Goal: Task Accomplishment & Management: Manage account settings

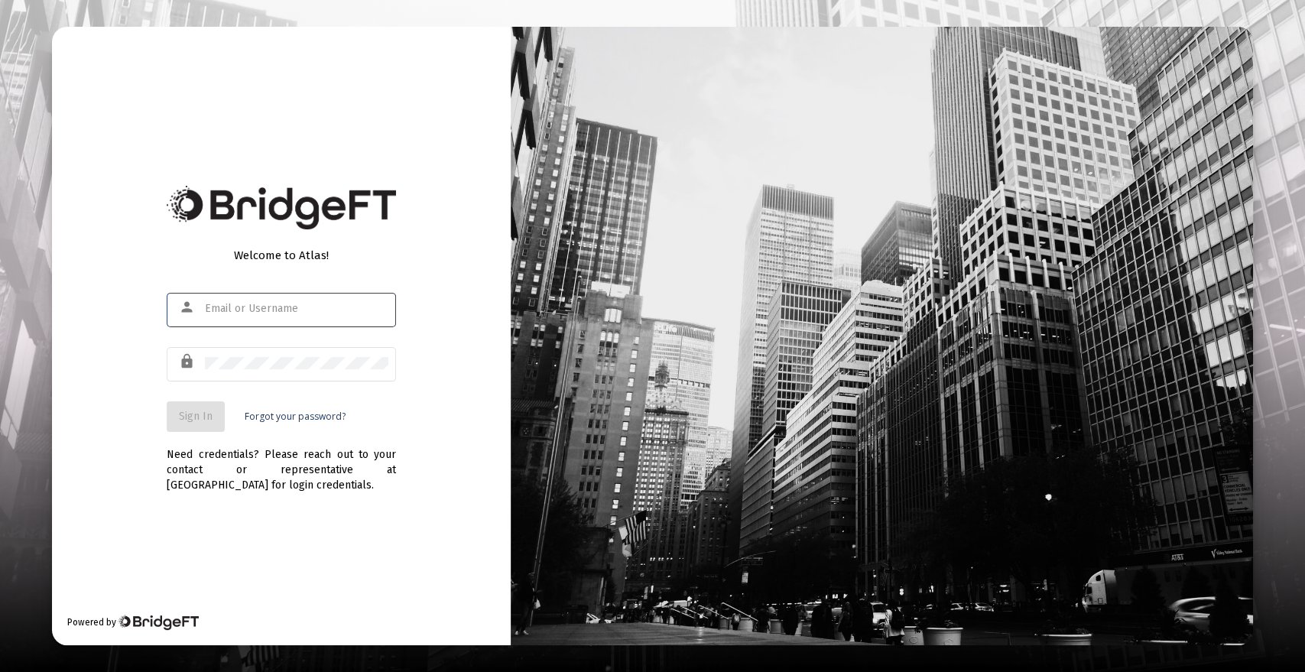
click at [308, 310] on input "text" at bounding box center [297, 309] width 184 height 12
type input "[PERSON_NAME][EMAIL_ADDRESS][DOMAIN_NAME]"
click at [190, 414] on span "Sign In" at bounding box center [196, 416] width 34 height 13
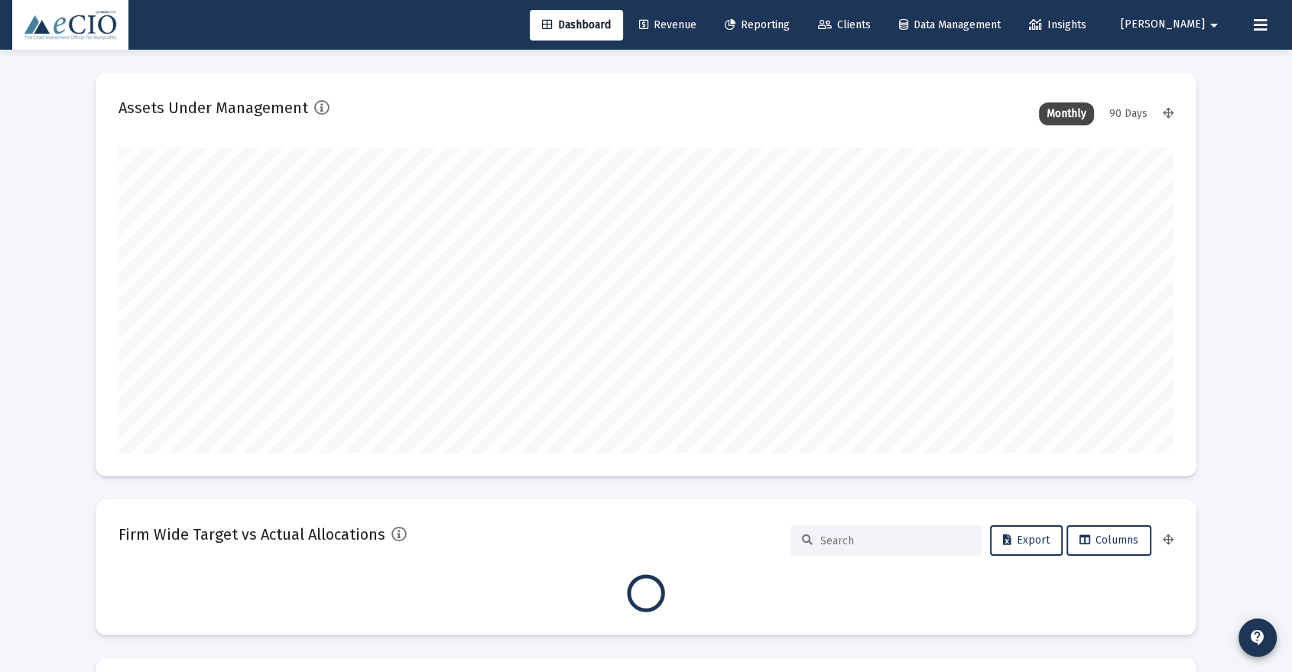
scroll to position [306, 568]
type input "[DATE]"
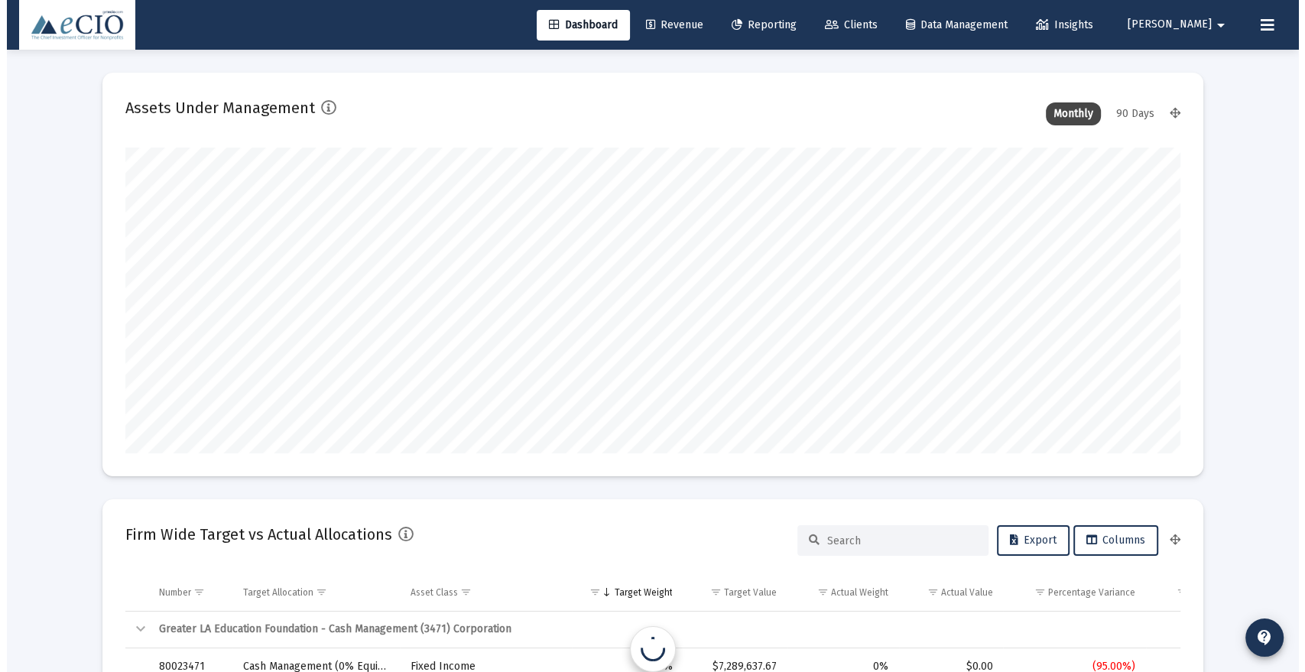
scroll to position [306, 492]
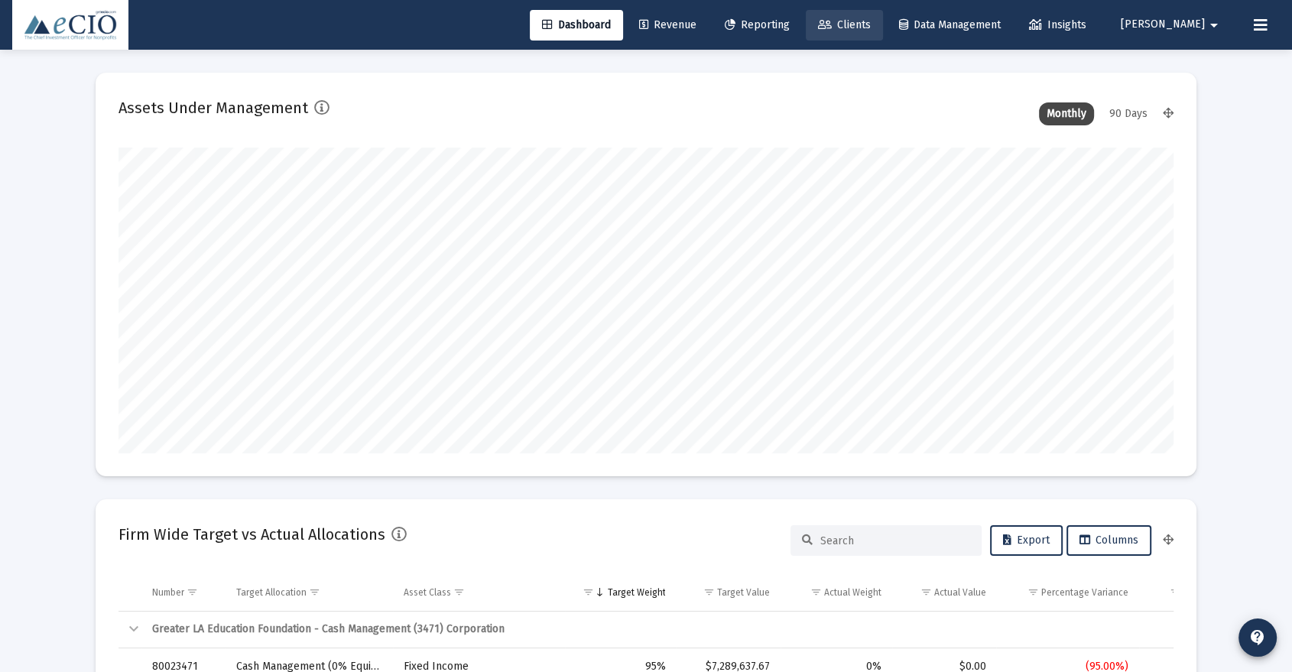
click at [871, 24] on span "Clients" at bounding box center [844, 24] width 53 height 13
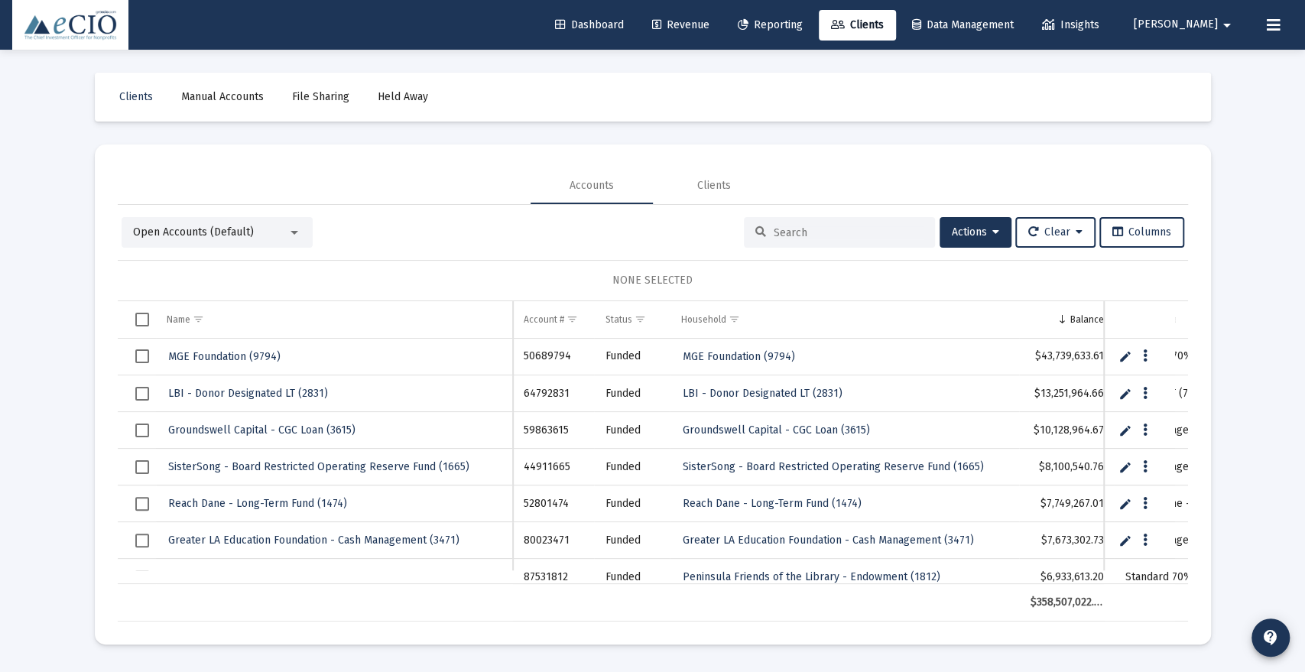
click at [246, 220] on div "Open Accounts (Default)" at bounding box center [217, 232] width 191 height 31
click at [247, 234] on span "Open Accounts (Default)" at bounding box center [193, 232] width 121 height 13
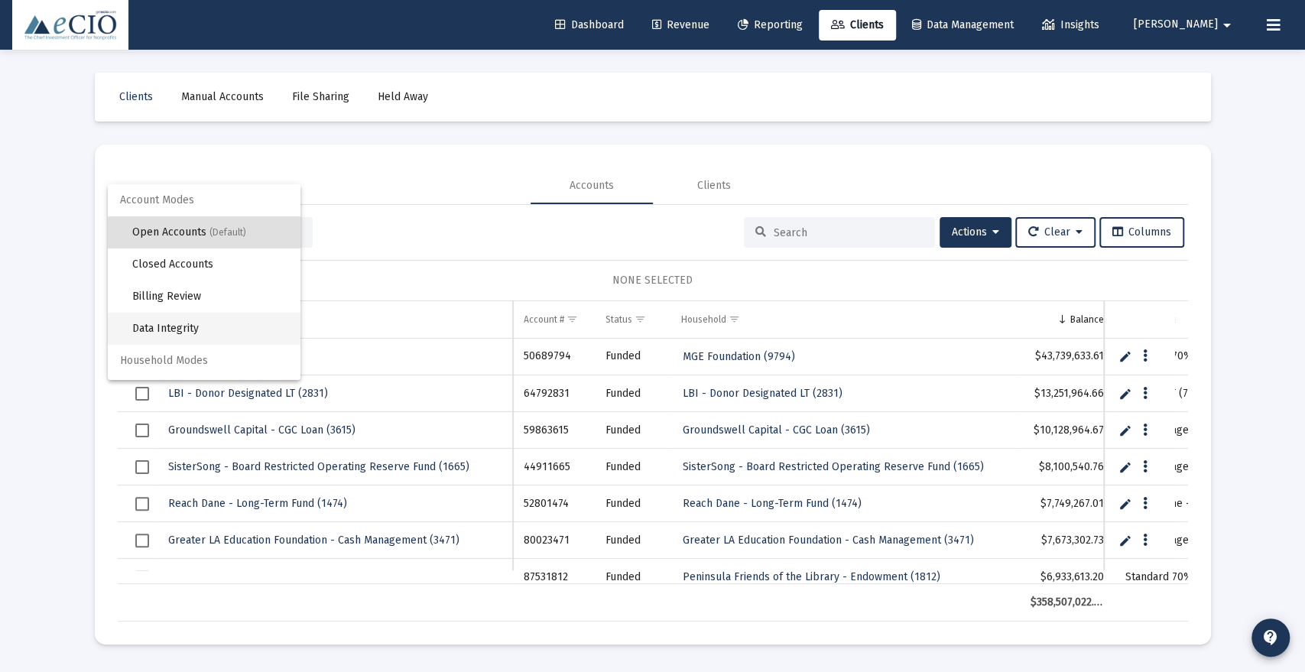
scroll to position [29, 0]
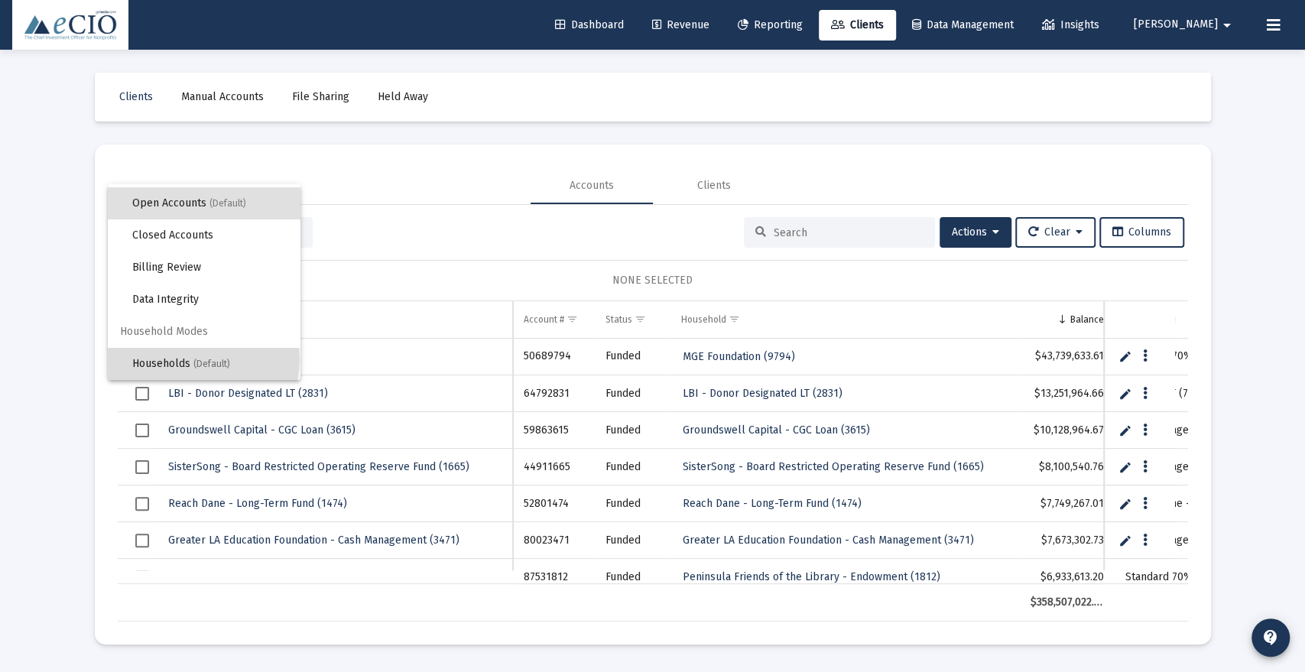
click at [203, 359] on span "(Default)" at bounding box center [211, 364] width 37 height 11
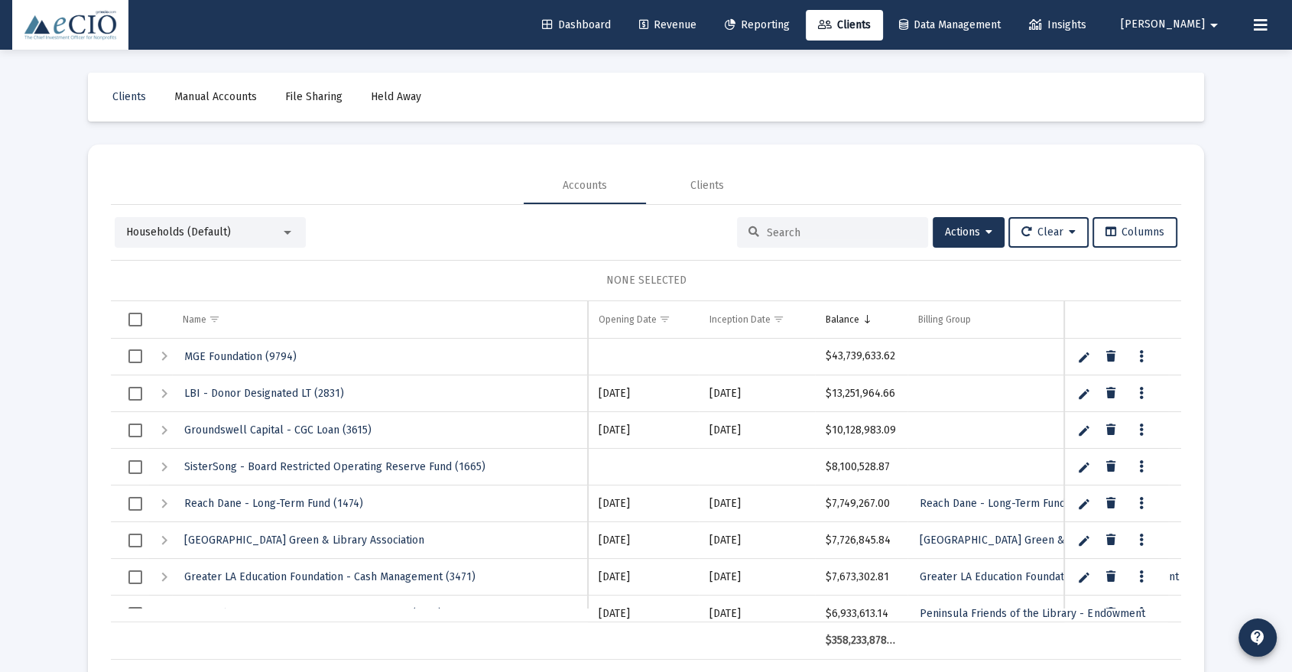
click at [831, 235] on input at bounding box center [842, 232] width 150 height 13
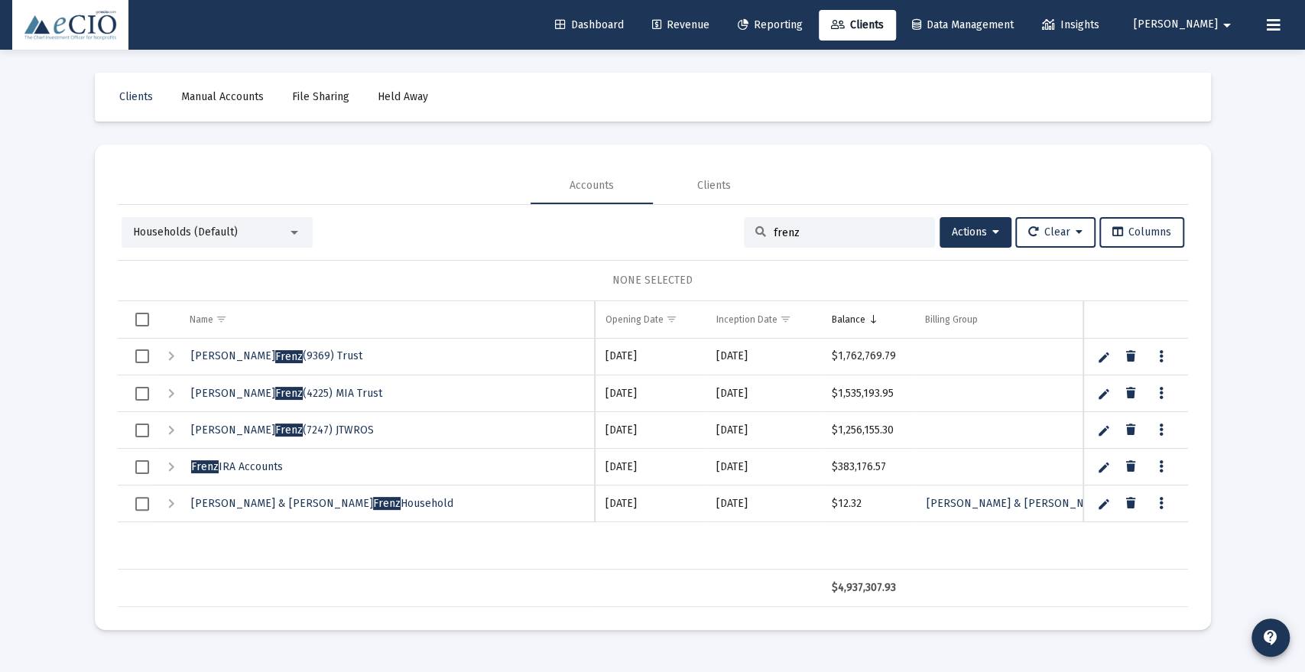
type input "frenz"
click at [1159, 464] on icon "Data grid" at bounding box center [1160, 467] width 5 height 18
click at [1175, 502] on icon at bounding box center [1173, 498] width 15 height 14
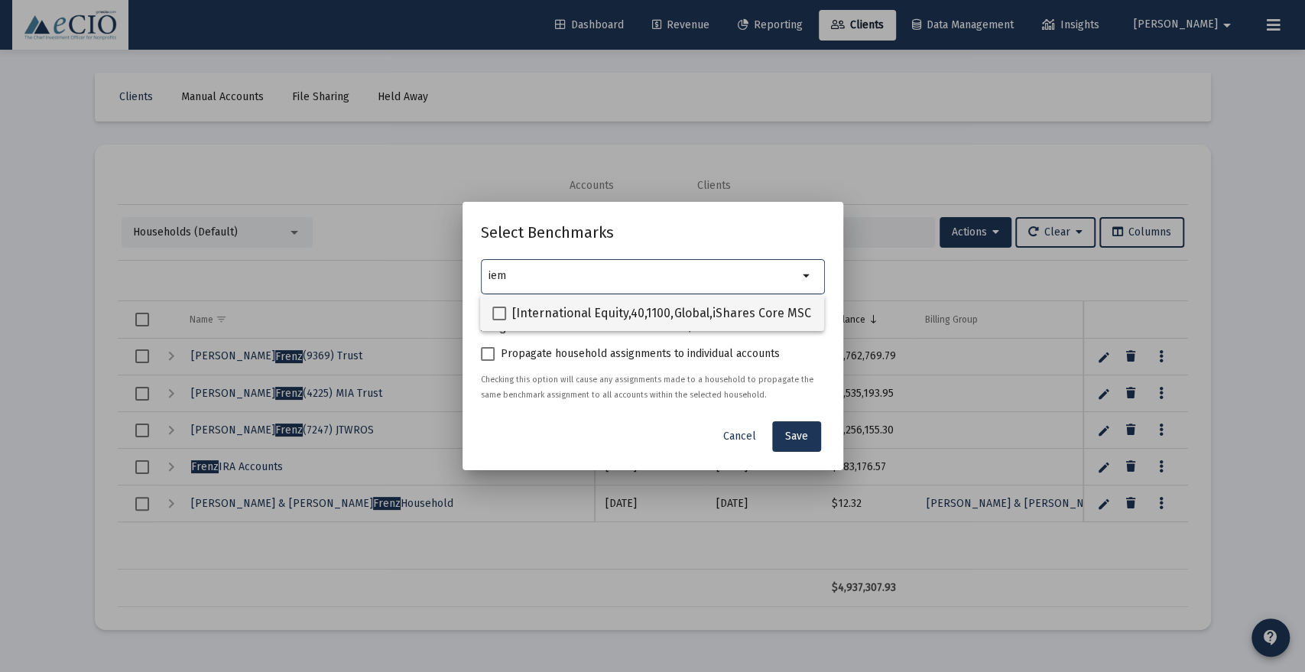
type input "iem"
click at [664, 312] on span "[International Equity,40,1100,Global,iShares Core MSCI Emerging Markets ETF] iS…" at bounding box center [868, 313] width 712 height 18
click at [499, 320] on input "[International Equity,40,1100,Global,iShares Core MSCI Emerging Markets ETF] iS…" at bounding box center [499, 320] width 1 height 1
checkbox input "true"
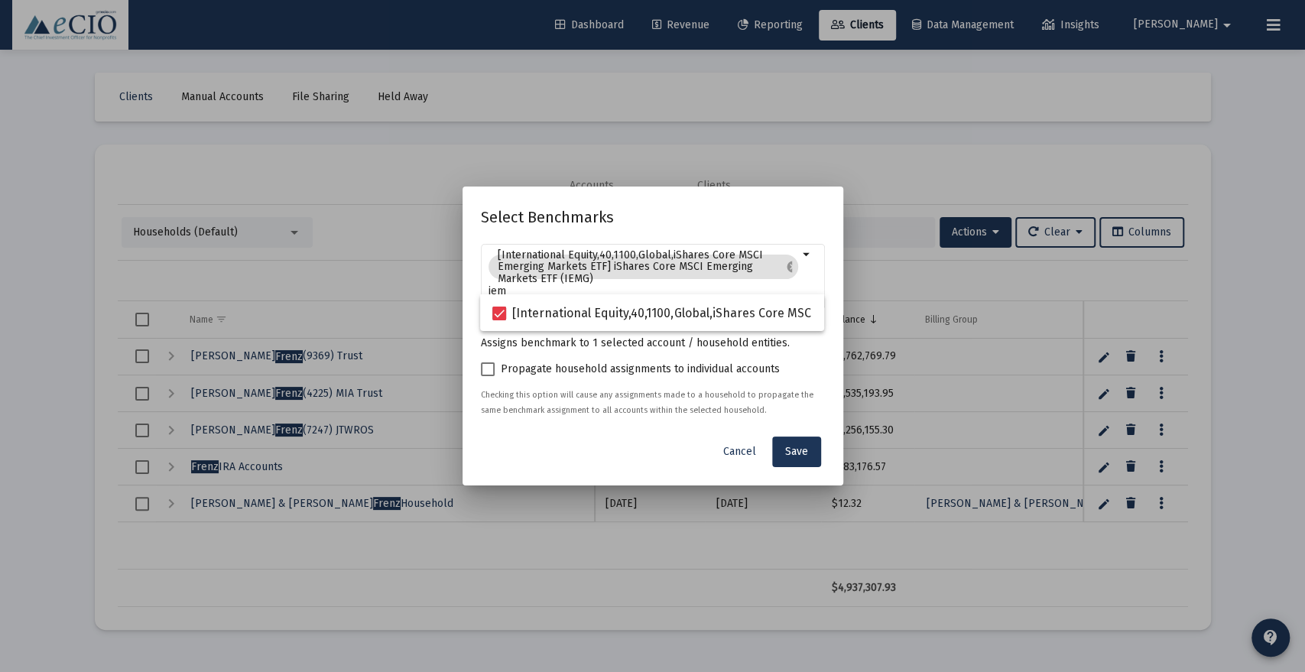
click at [695, 220] on h2 "Select Benchmarks" at bounding box center [653, 217] width 344 height 24
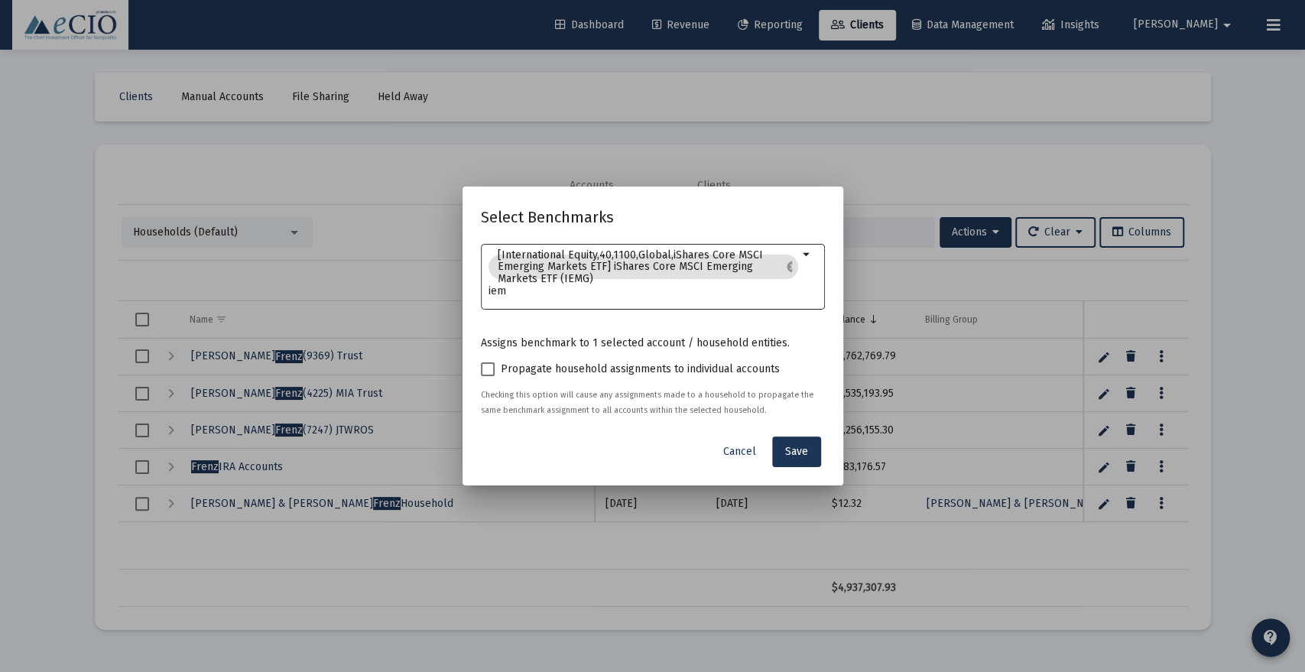
click at [615, 297] on input "iem" at bounding box center [644, 291] width 310 height 12
type input "i"
type input "1355"
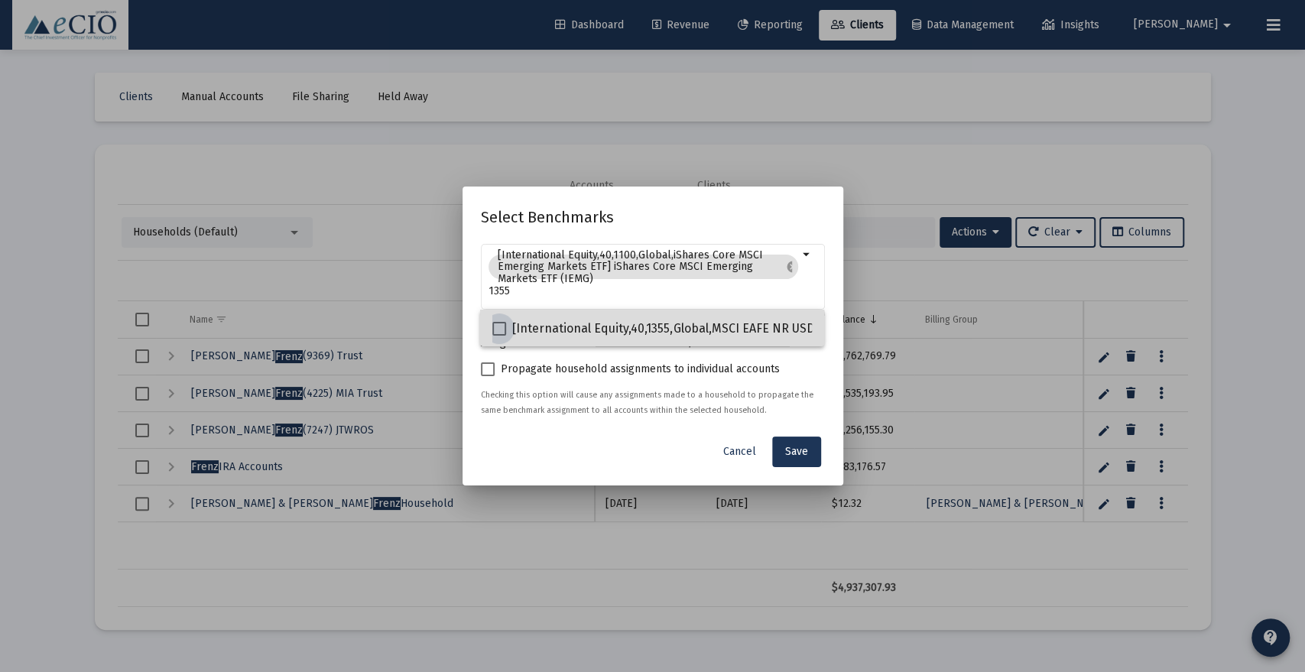
click at [613, 333] on span "[International Equity,40,1355,Global,MSCI EAFE NR USD] MSCI EAFE Index" at bounding box center [713, 329] width 402 height 18
click at [499, 336] on input "[International Equity,40,1355,Global,MSCI EAFE NR USD] MSCI EAFE Index" at bounding box center [499, 336] width 1 height 1
checkbox input "true"
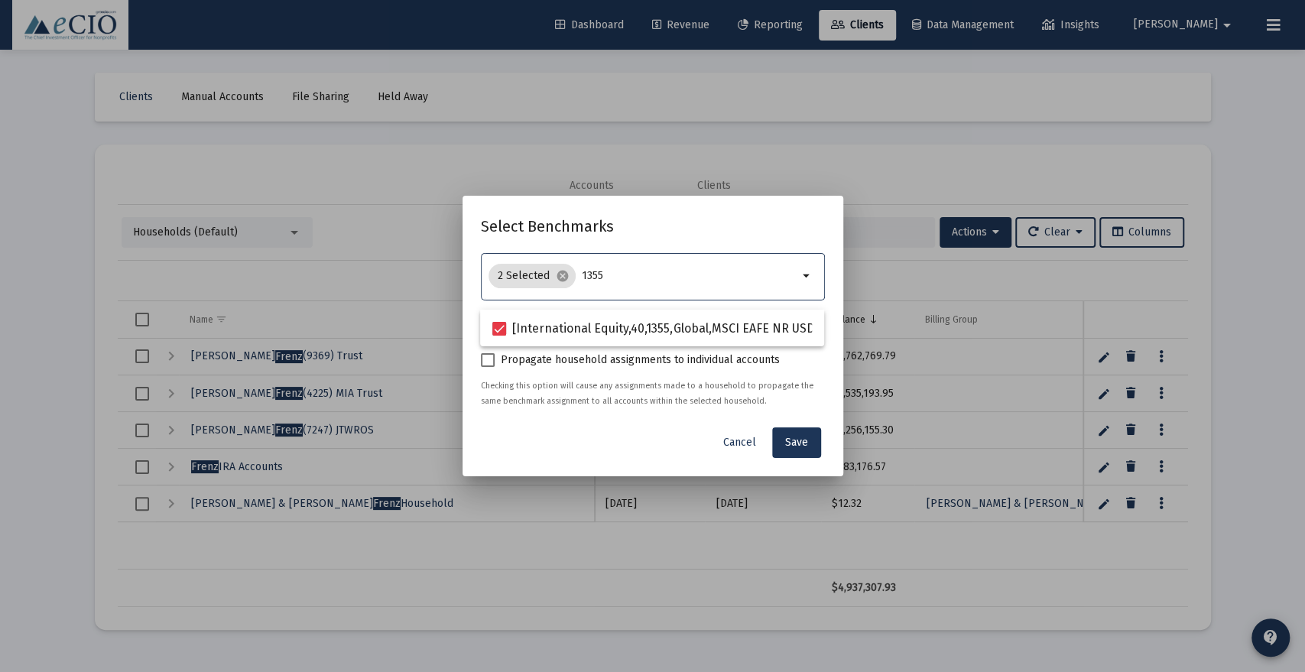
click at [642, 273] on input "1355" at bounding box center [690, 276] width 216 height 12
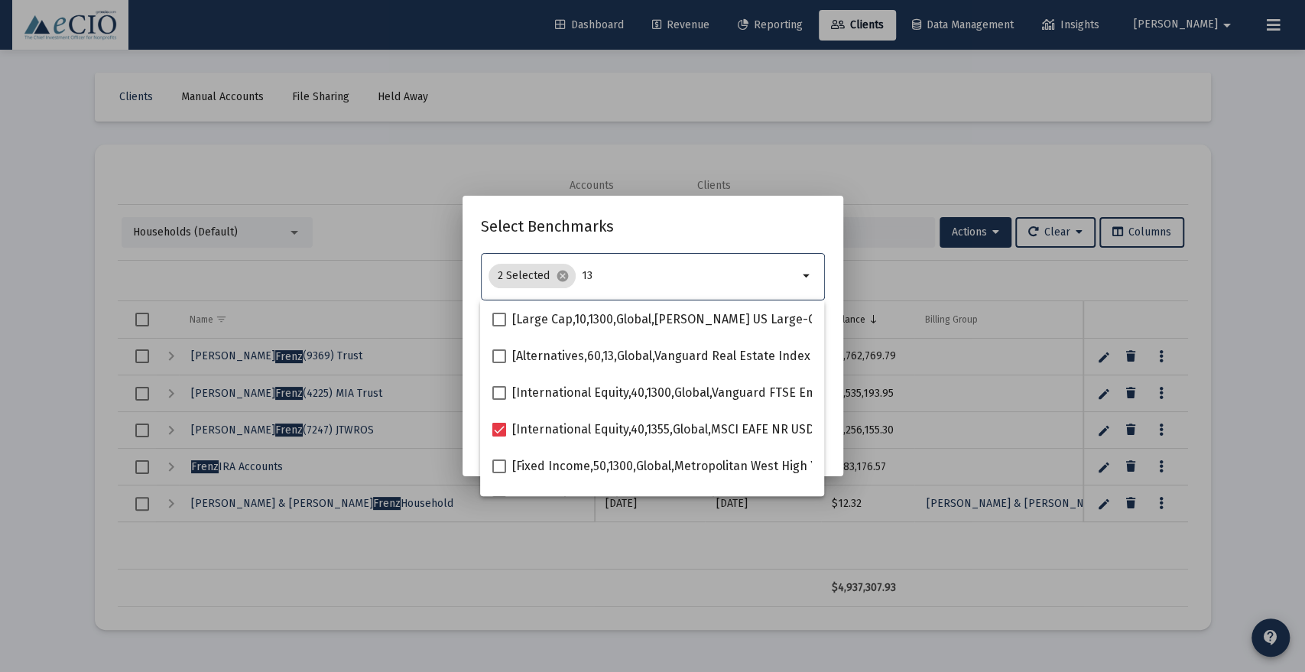
type input "1"
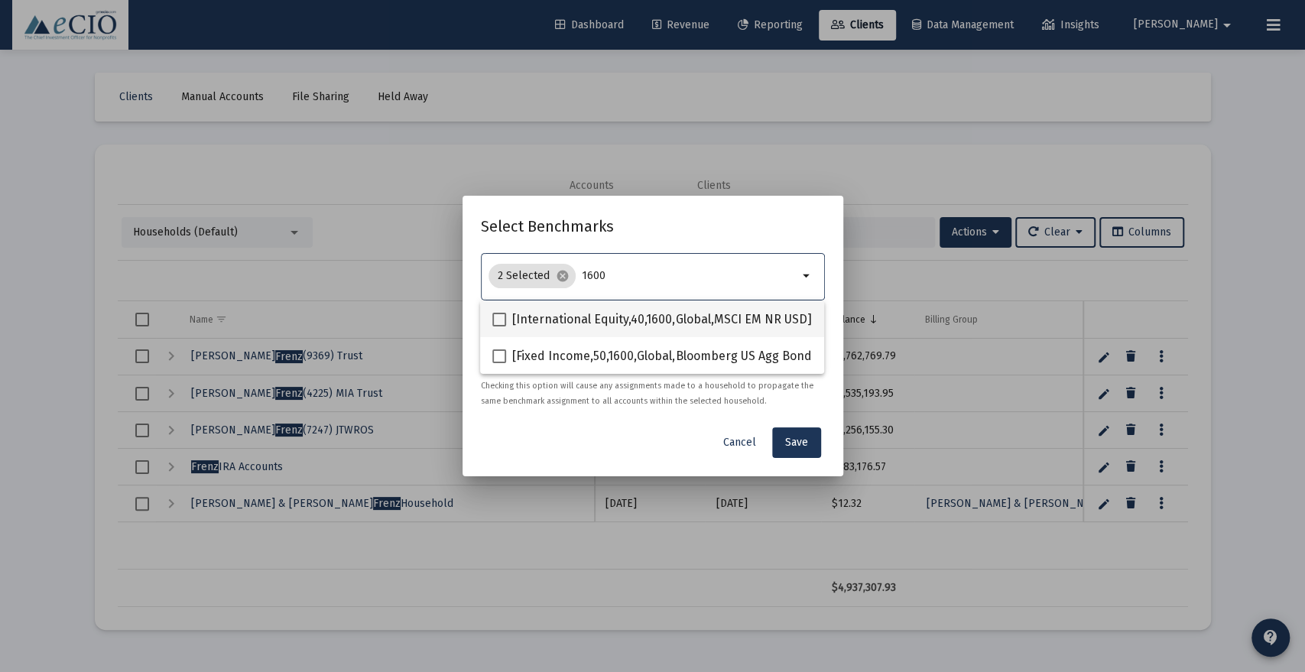
type input "1600"
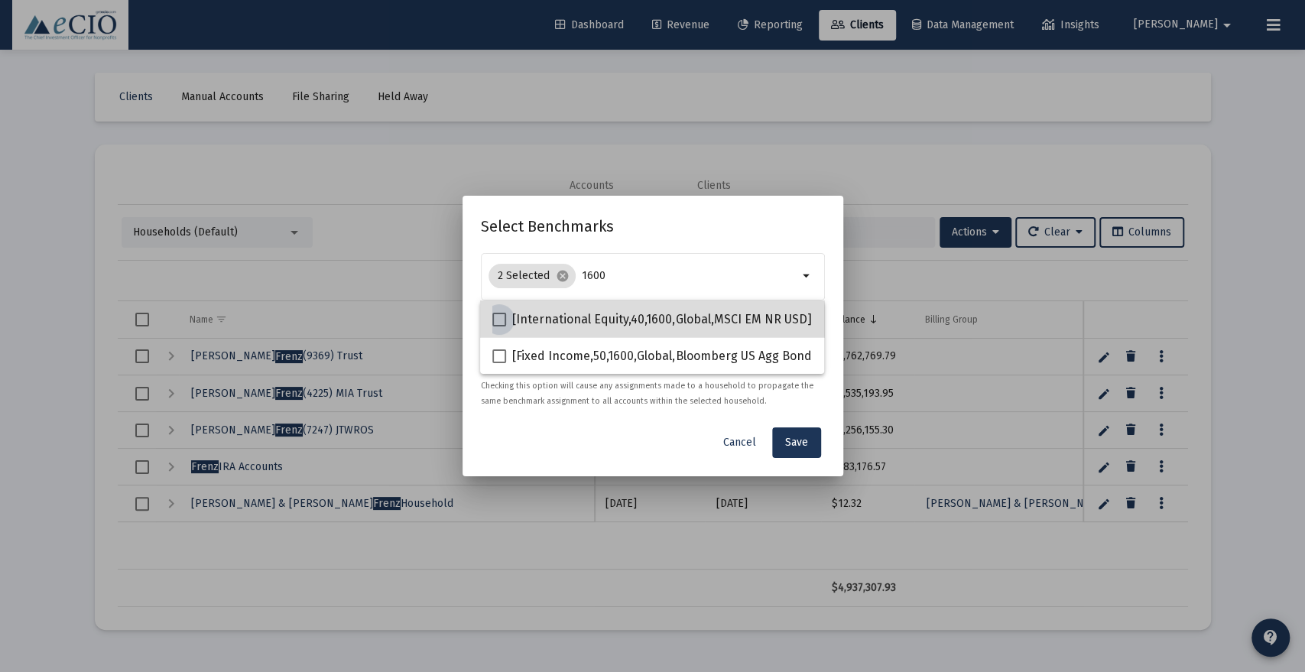
click at [645, 312] on span "[International Equity,40,1600,Global,MSCI EM NR USD] MSCI EM Index" at bounding box center [704, 319] width 385 height 18
click at [499, 327] on input "[International Equity,40,1600,Global,MSCI EM NR USD] MSCI EM Index" at bounding box center [499, 327] width 1 height 1
checkbox input "true"
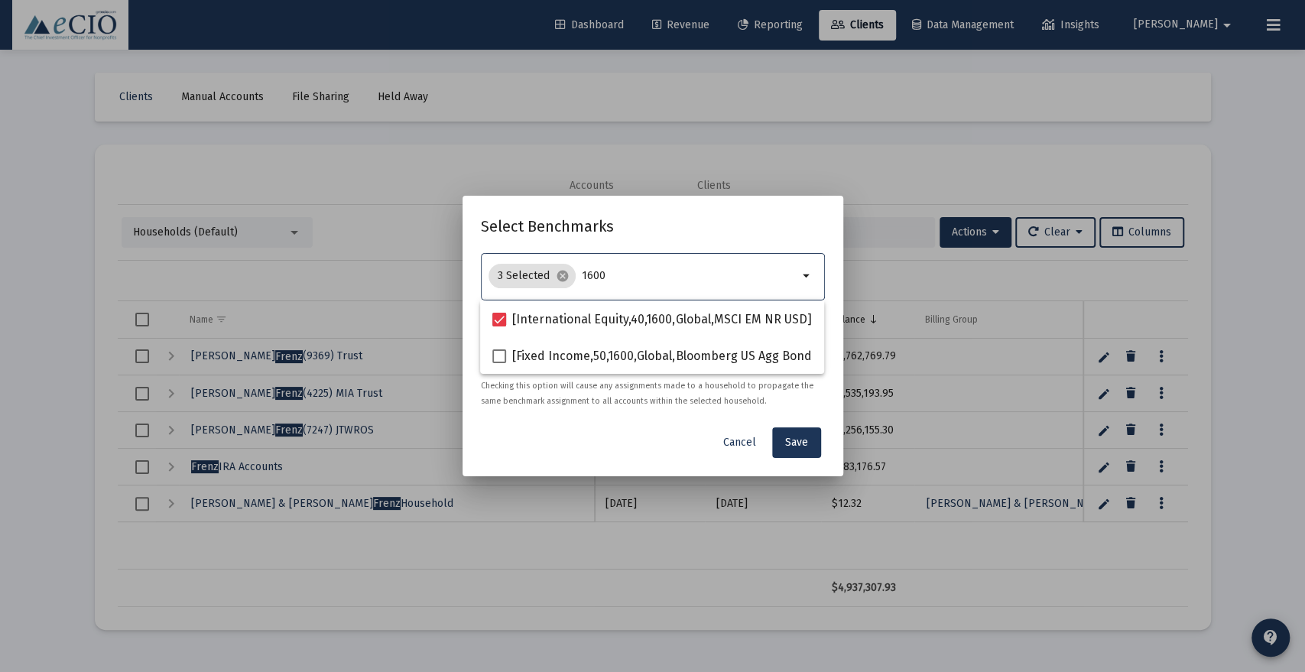
click at [645, 274] on input "1600" at bounding box center [690, 276] width 216 height 12
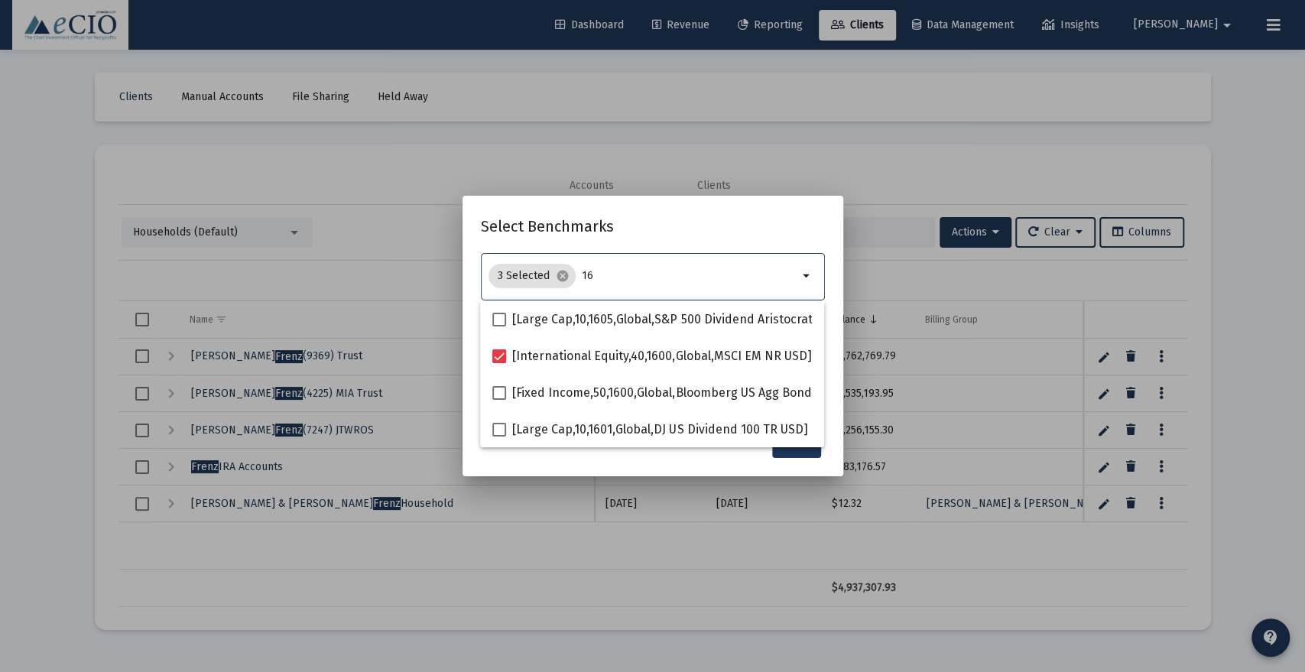
type input "1"
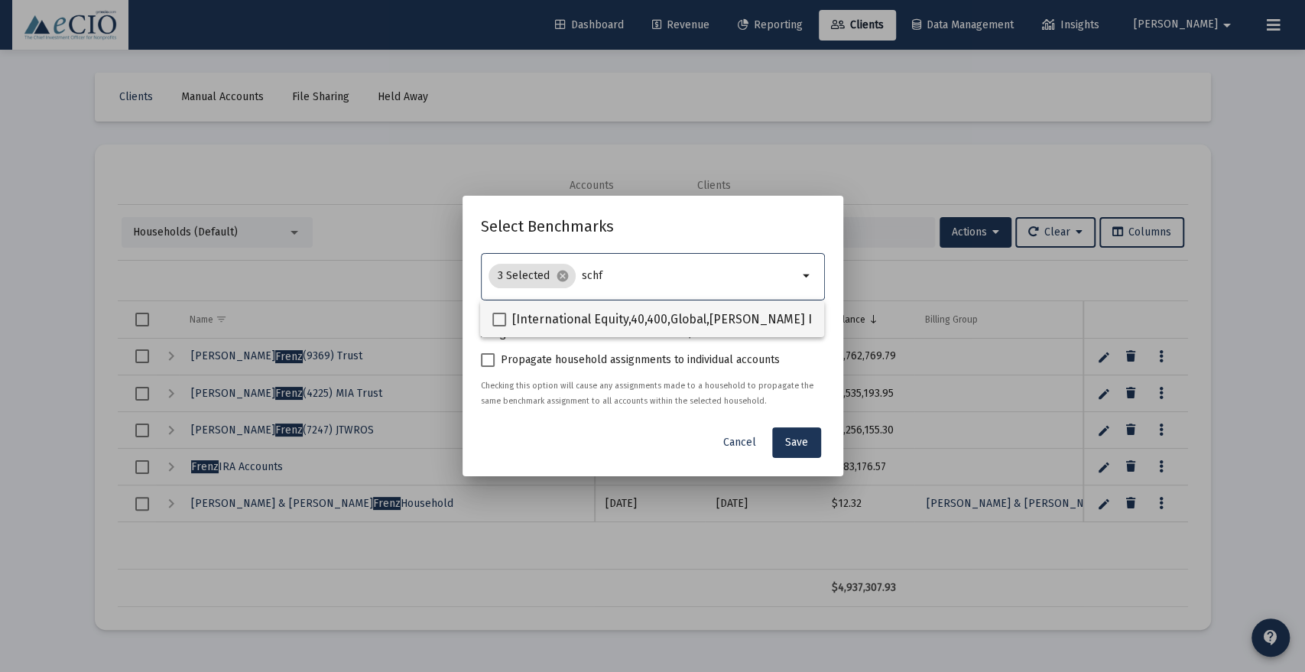
type input "schf"
click at [661, 330] on mat-checkbox "[International Equity,40,400,Global,[PERSON_NAME] International Equity ETF™] [P…" at bounding box center [864, 319] width 744 height 37
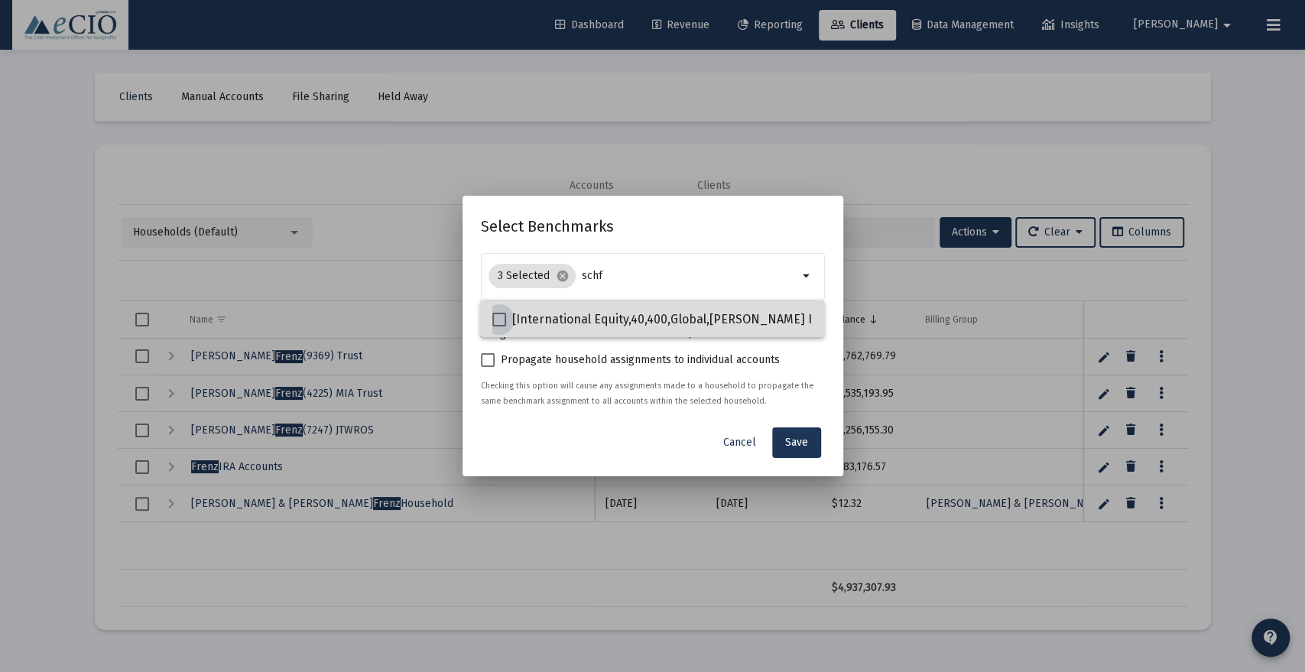
click at [661, 318] on span "[International Equity,40,400,Global,[PERSON_NAME] International Equity ETF™] [P…" at bounding box center [874, 319] width 724 height 18
click at [499, 327] on input "[International Equity,40,400,Global,[PERSON_NAME] International Equity ETF™] [P…" at bounding box center [499, 327] width 1 height 1
checkbox input "true"
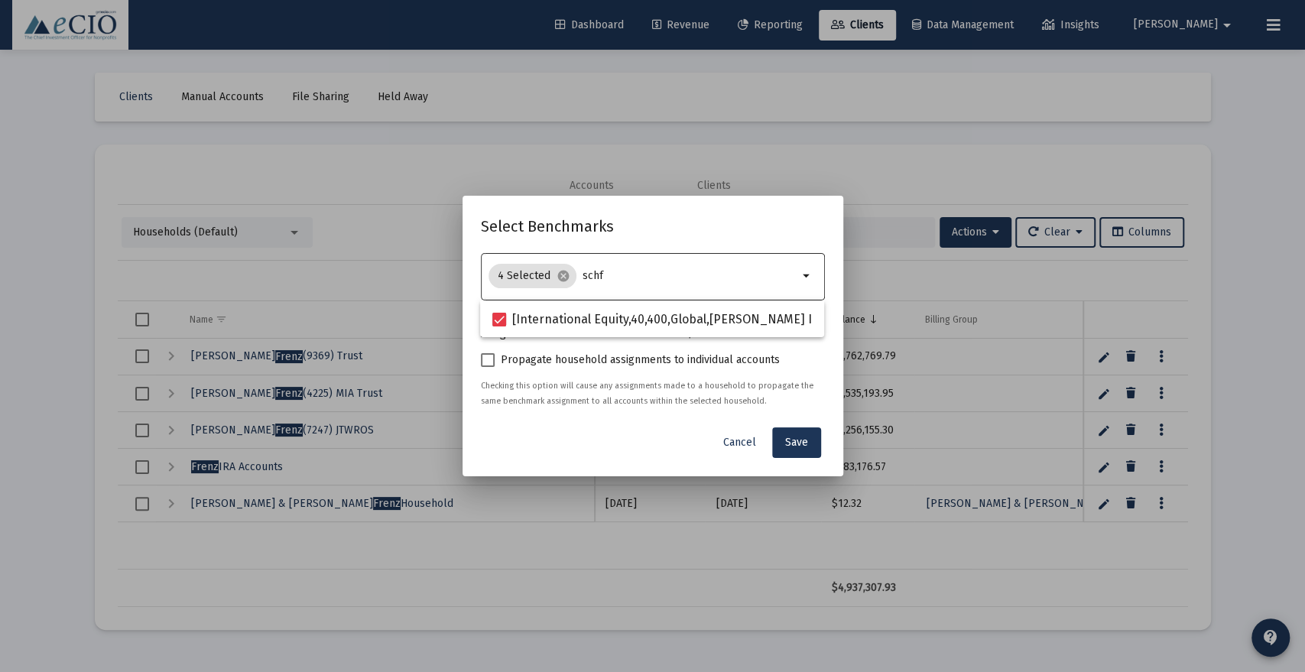
click at [661, 274] on input "schf" at bounding box center [691, 276] width 216 height 12
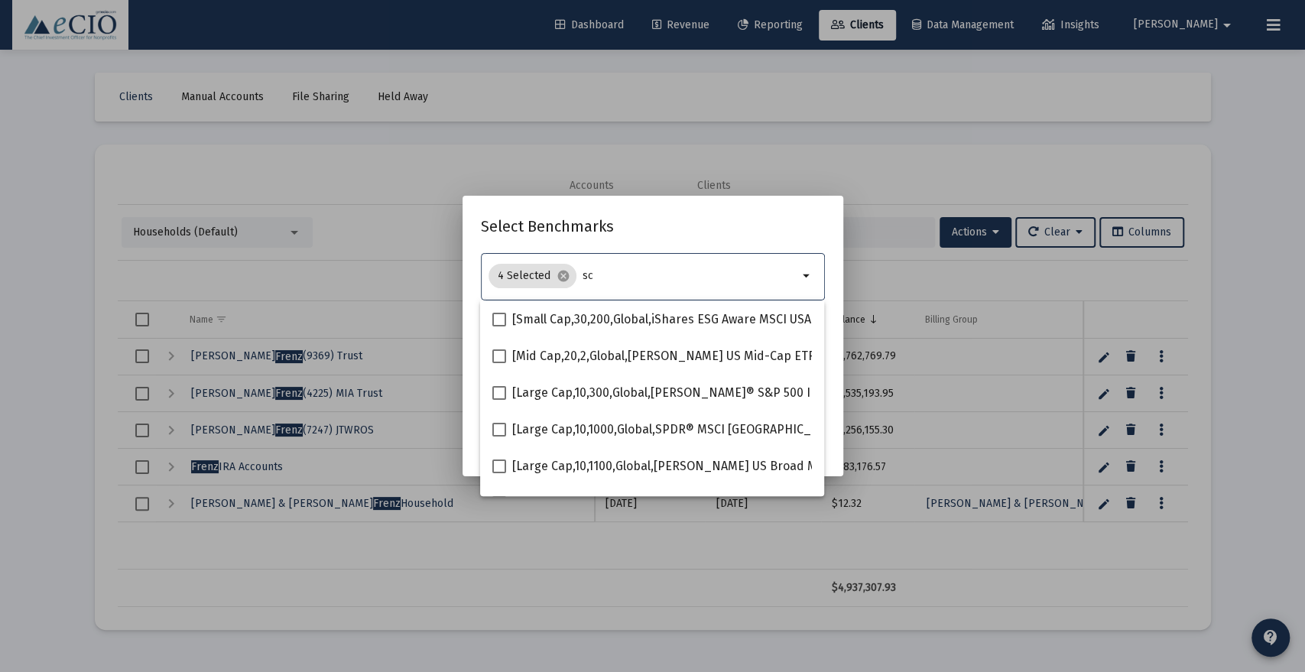
type input "s"
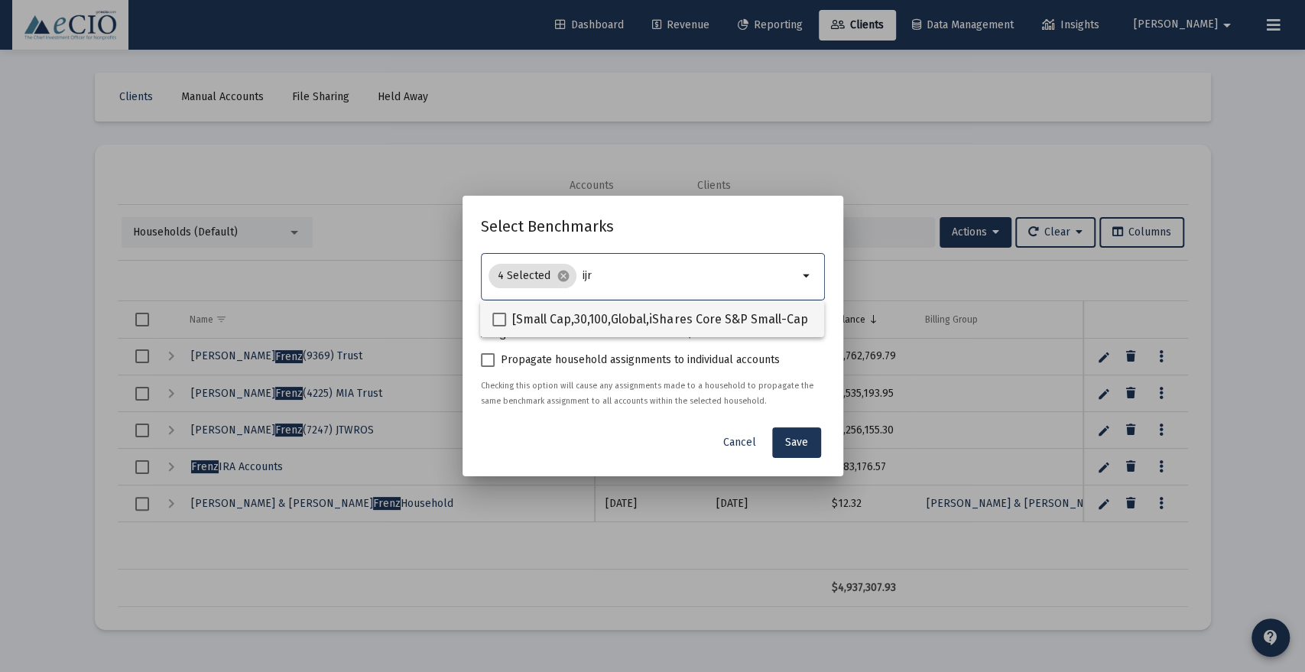
type input "ijr"
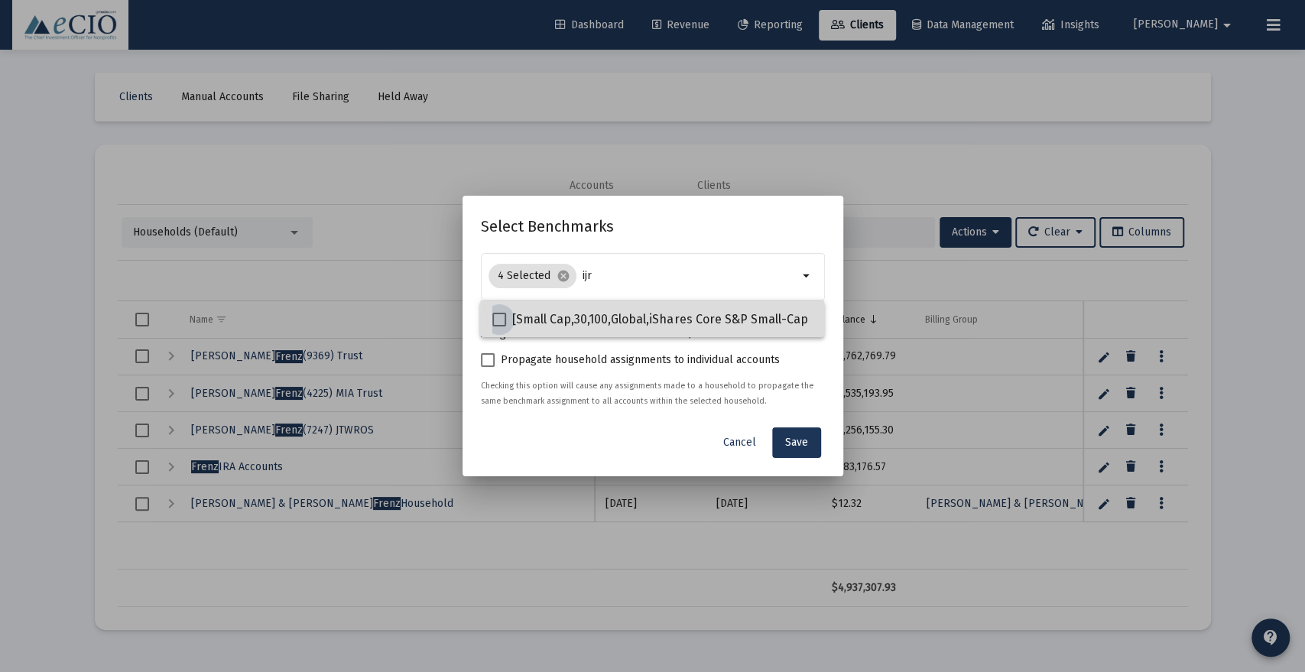
click at [651, 314] on span "[Small Cap,30,100,Global,iShares Core S&P Small-Cap ETF] iShares Core S&P Small…" at bounding box center [779, 319] width 534 height 18
click at [499, 327] on input "[Small Cap,30,100,Global,iShares Core S&P Small-Cap ETF] iShares Core S&P Small…" at bounding box center [499, 327] width 1 height 1
checkbox input "true"
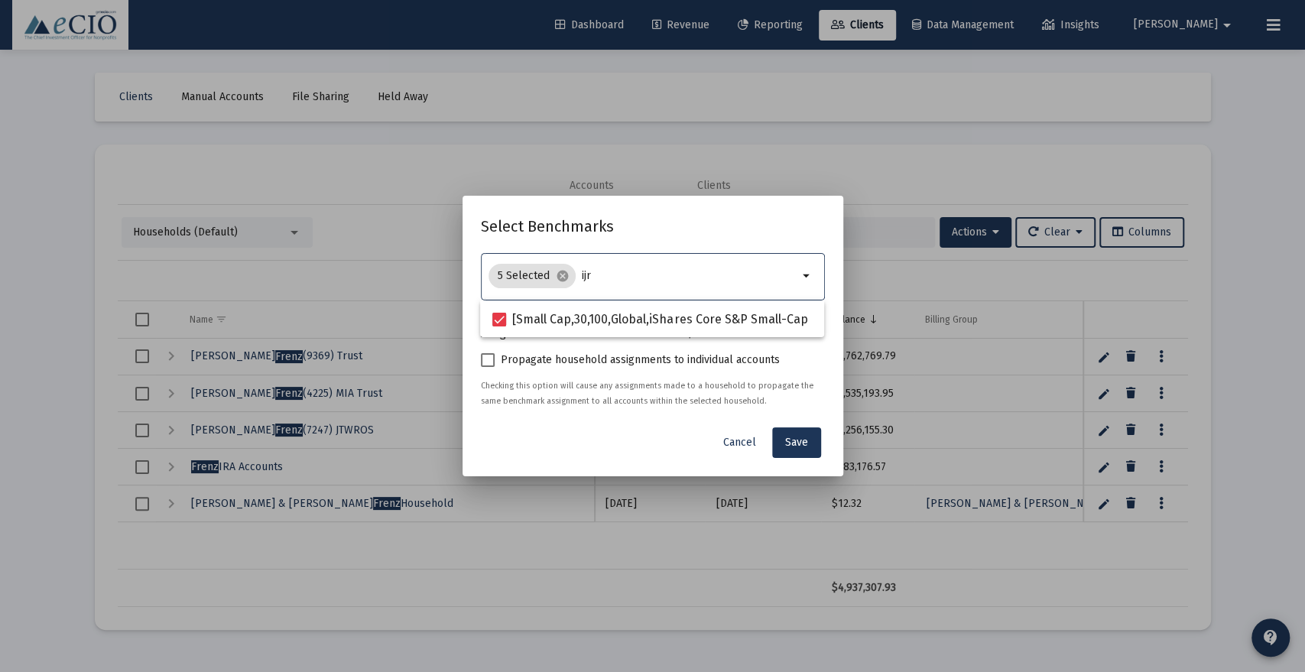
click at [660, 277] on input "ijr" at bounding box center [690, 276] width 216 height 12
type input "i"
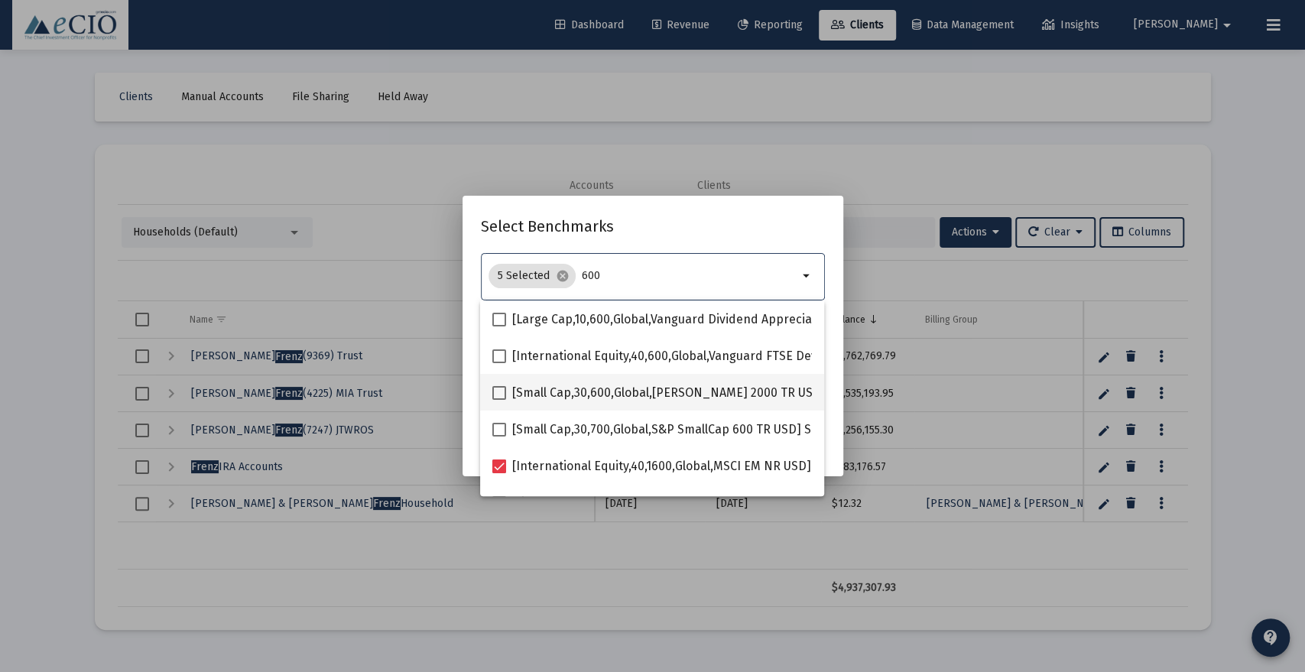
type input "600"
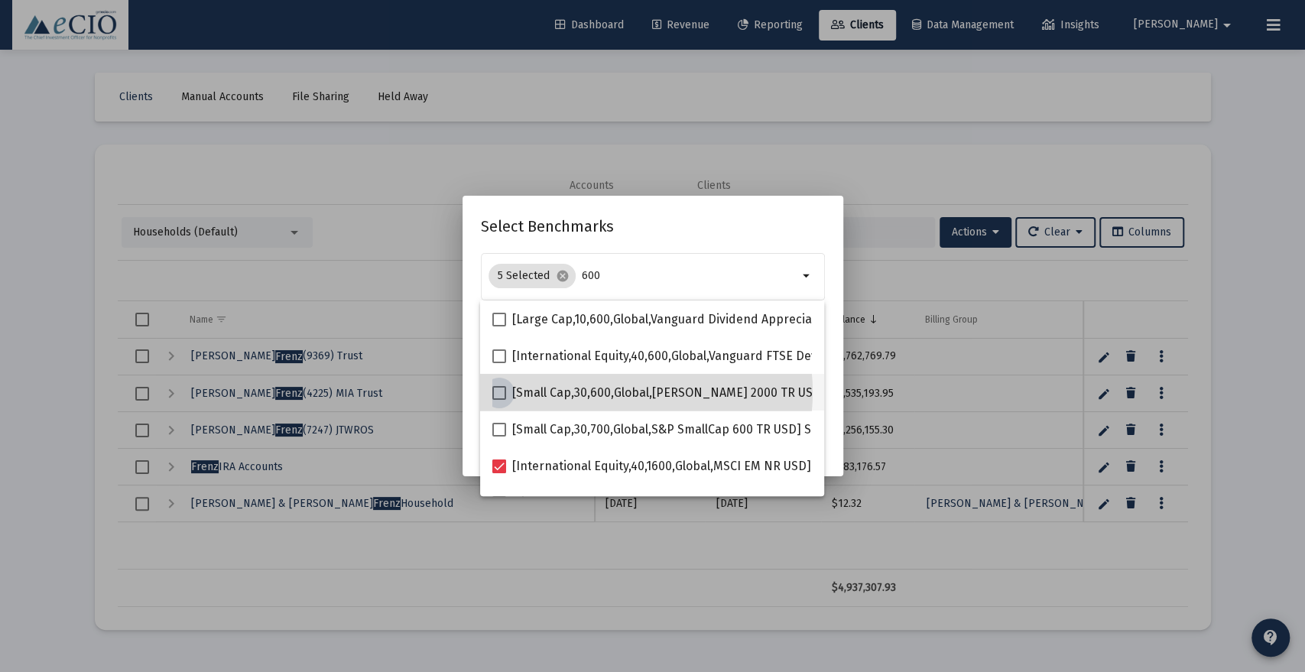
click at [616, 392] on span "[Small Cap,30,600,Global,[PERSON_NAME] 2000 TR USD] [PERSON_NAME] 2000 Index" at bounding box center [750, 393] width 477 height 18
click at [499, 400] on input "[Small Cap,30,600,Global,[PERSON_NAME] 2000 TR USD] [PERSON_NAME] 2000 Index" at bounding box center [499, 400] width 1 height 1
checkbox input "true"
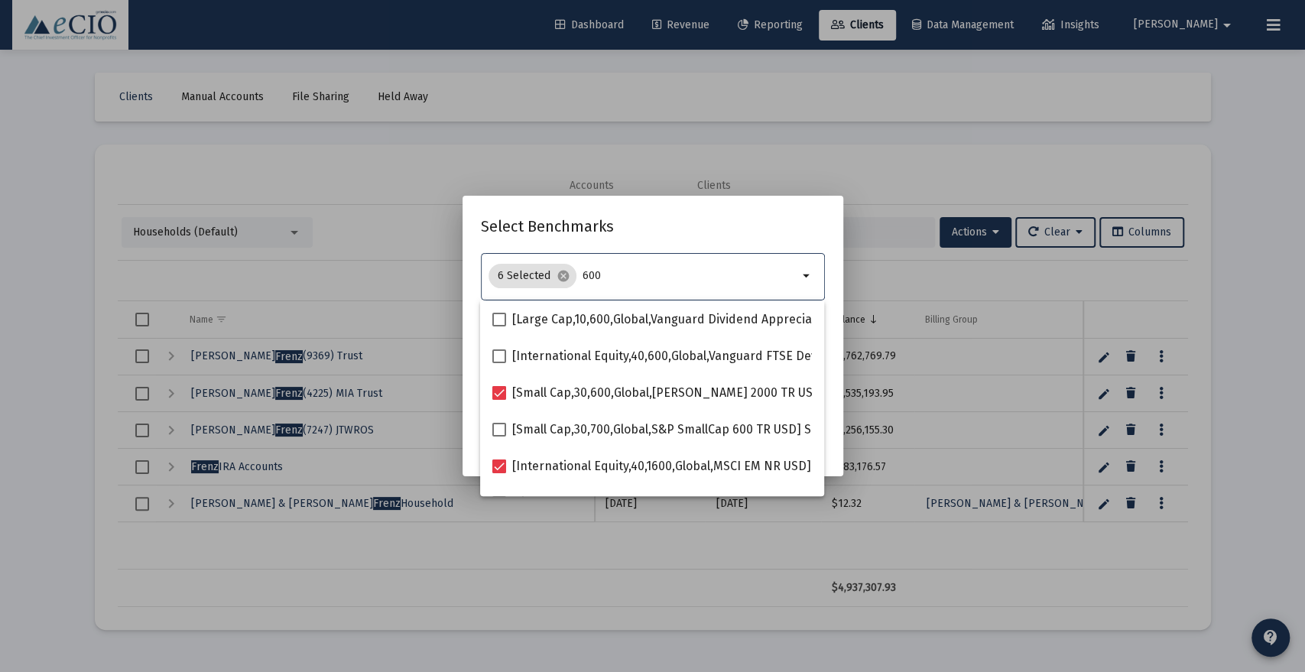
click at [636, 280] on input "600" at bounding box center [691, 276] width 216 height 12
type input "6"
type input "w"
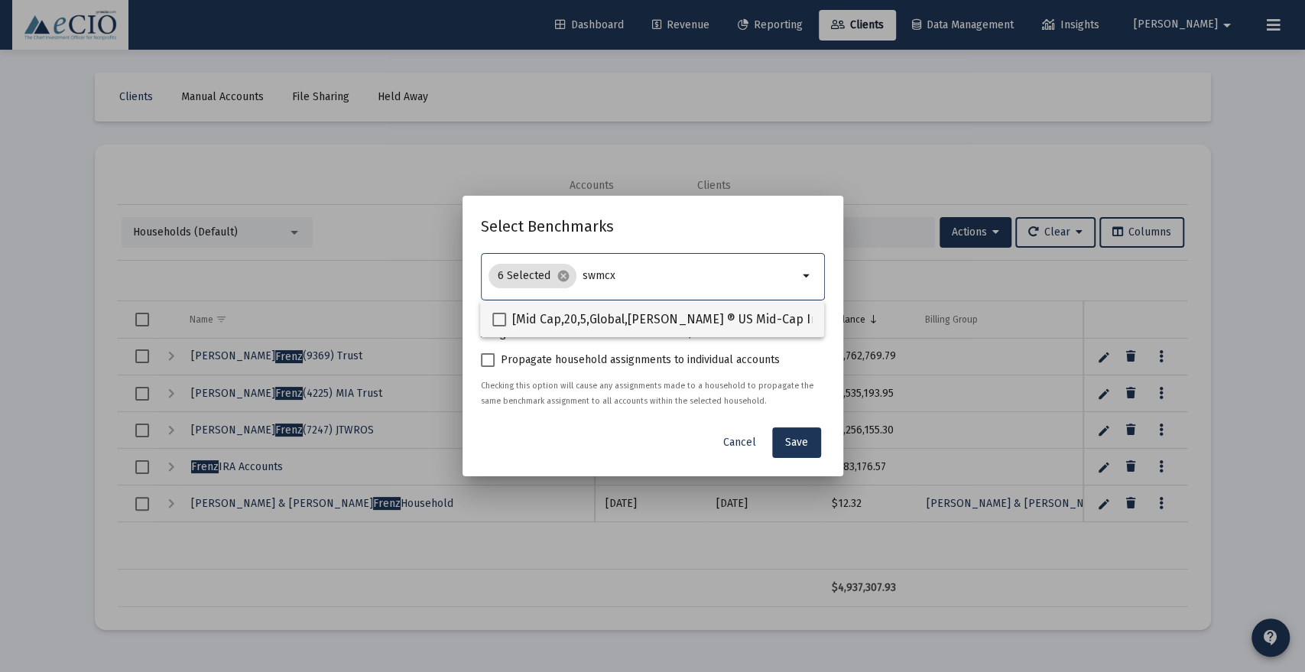
type input "swmcx"
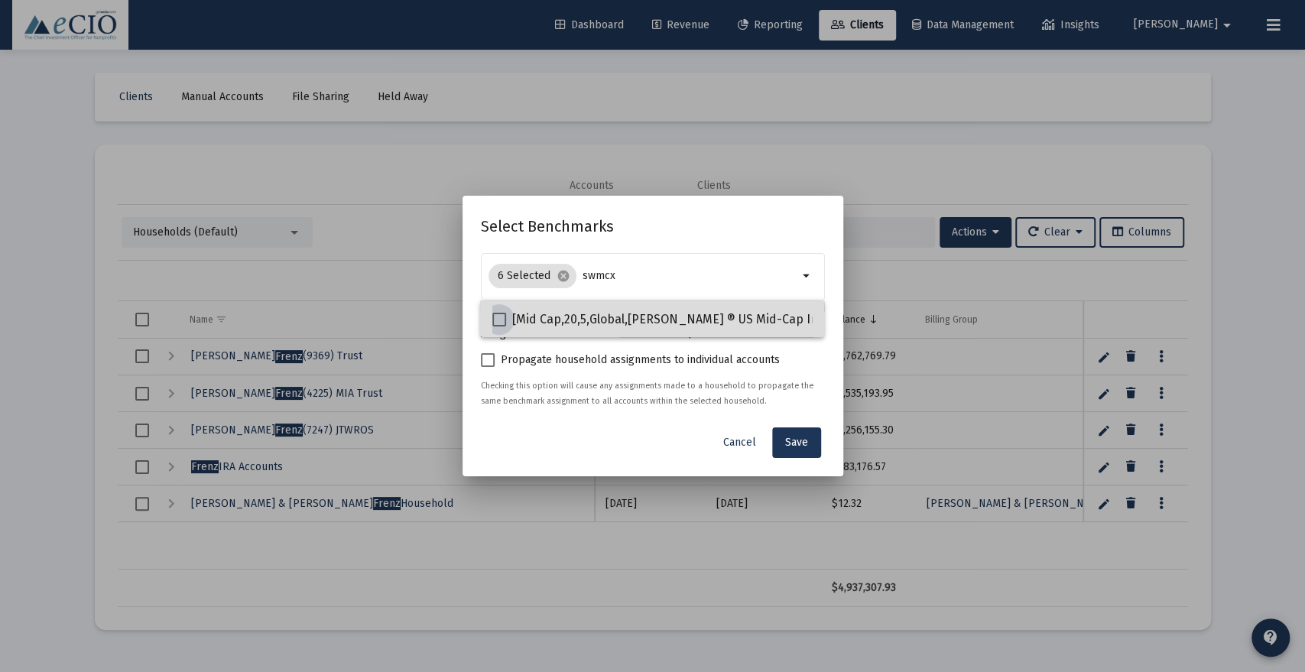
click at [625, 317] on span "[Mid Cap,20,5,Global,[PERSON_NAME] ® US Mid-Cap Index] [PERSON_NAME] US Mid-Cap…" at bounding box center [802, 319] width 580 height 18
click at [499, 327] on input "[Mid Cap,20,5,Global,[PERSON_NAME] ® US Mid-Cap Index] [PERSON_NAME] US Mid-Cap…" at bounding box center [499, 327] width 1 height 1
checkbox input "true"
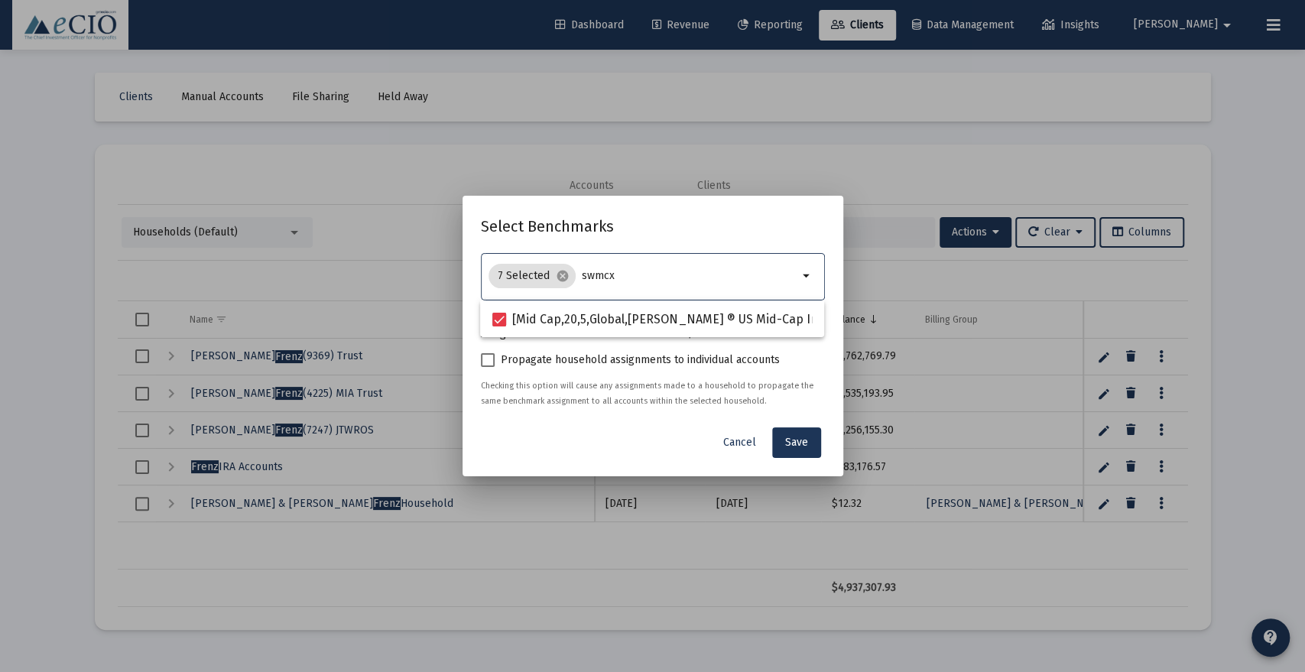
click at [643, 278] on input "swmcx" at bounding box center [690, 276] width 216 height 12
type input "s"
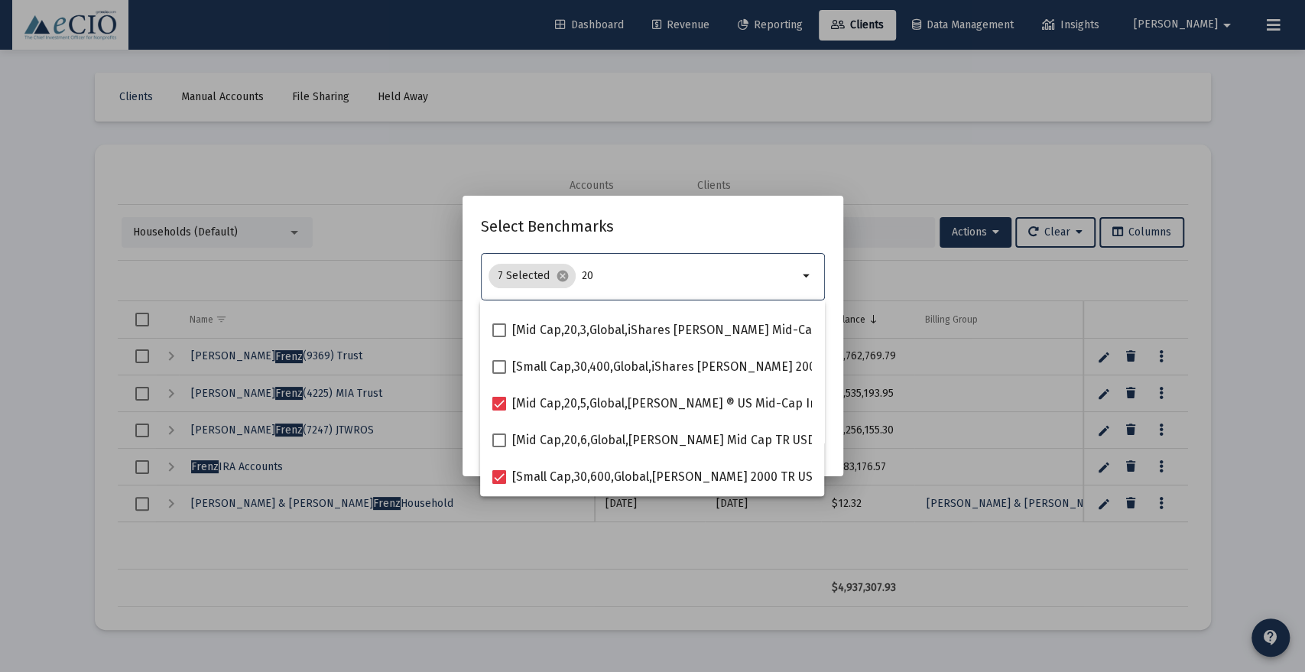
scroll to position [265, 0]
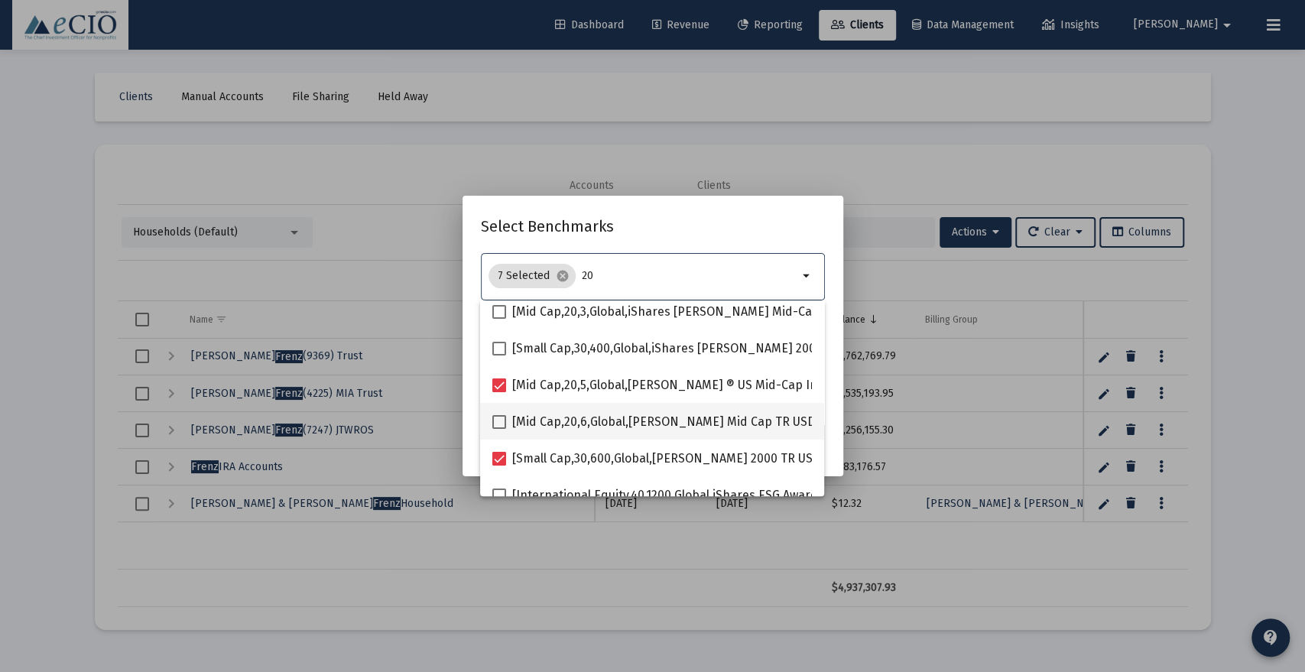
type input "20"
click at [609, 428] on span "[Mid Cap,20,6,Global,[PERSON_NAME] Mid Cap TR USD] [PERSON_NAME] Mid Cap Index" at bounding box center [757, 422] width 490 height 18
click at [499, 429] on input "[Mid Cap,20,6,Global,[PERSON_NAME] Mid Cap TR USD] [PERSON_NAME] Mid Cap Index" at bounding box center [499, 429] width 1 height 1
checkbox input "true"
click at [617, 275] on input "20" at bounding box center [691, 276] width 216 height 12
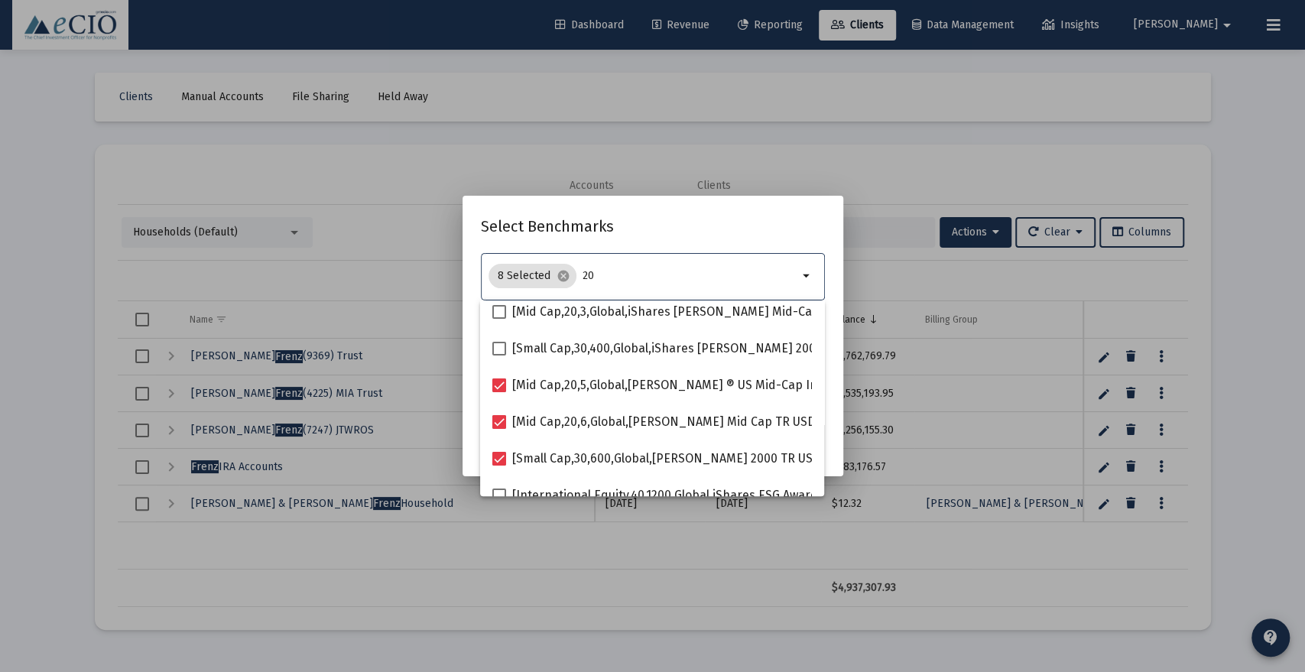
type input "2"
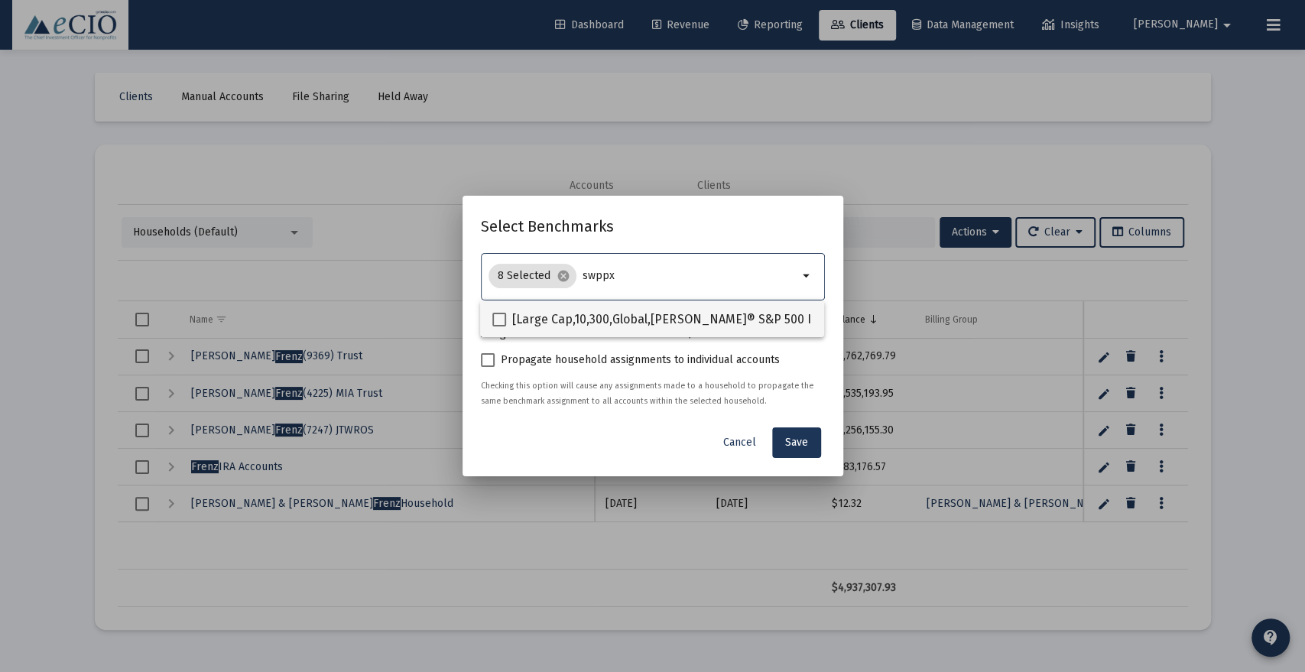
type input "swppx"
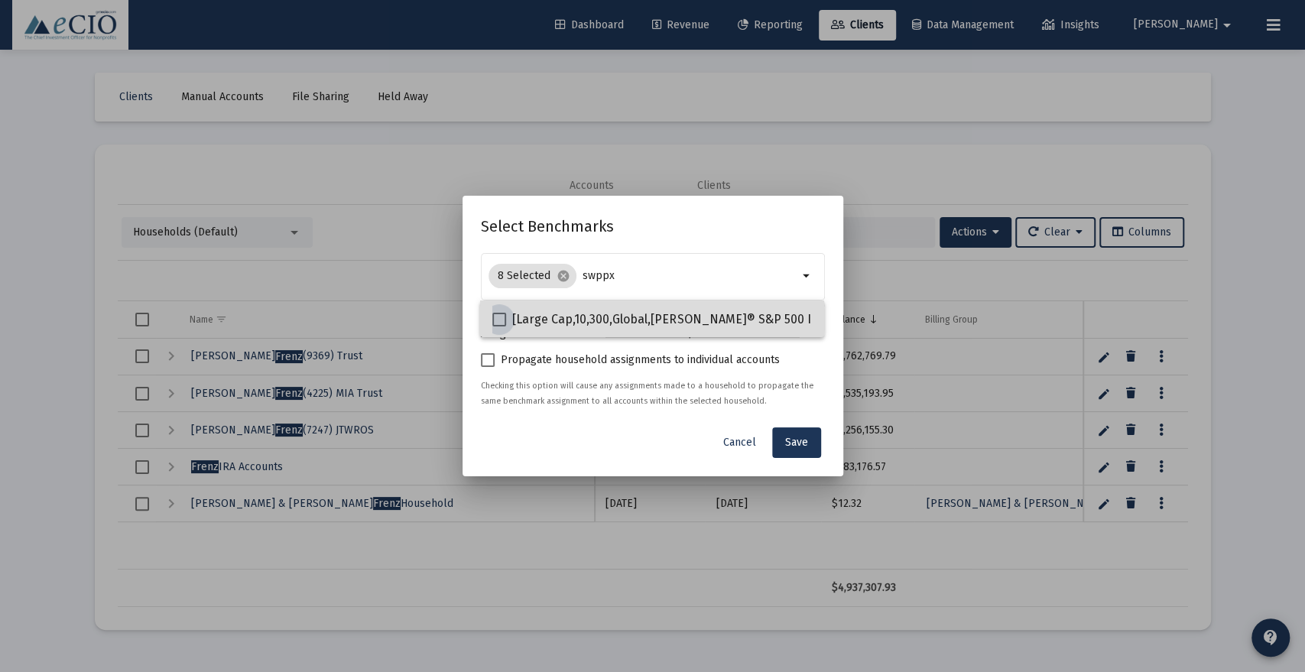
click at [618, 319] on span "[Large Cap,10,300,Global,[PERSON_NAME]® S&P 500 Index] [PERSON_NAME] S&P 500 In…" at bounding box center [794, 319] width 564 height 18
click at [499, 327] on input "[Large Cap,10,300,Global,[PERSON_NAME]® S&P 500 Index] [PERSON_NAME] S&P 500 In…" at bounding box center [499, 327] width 1 height 1
checkbox input "true"
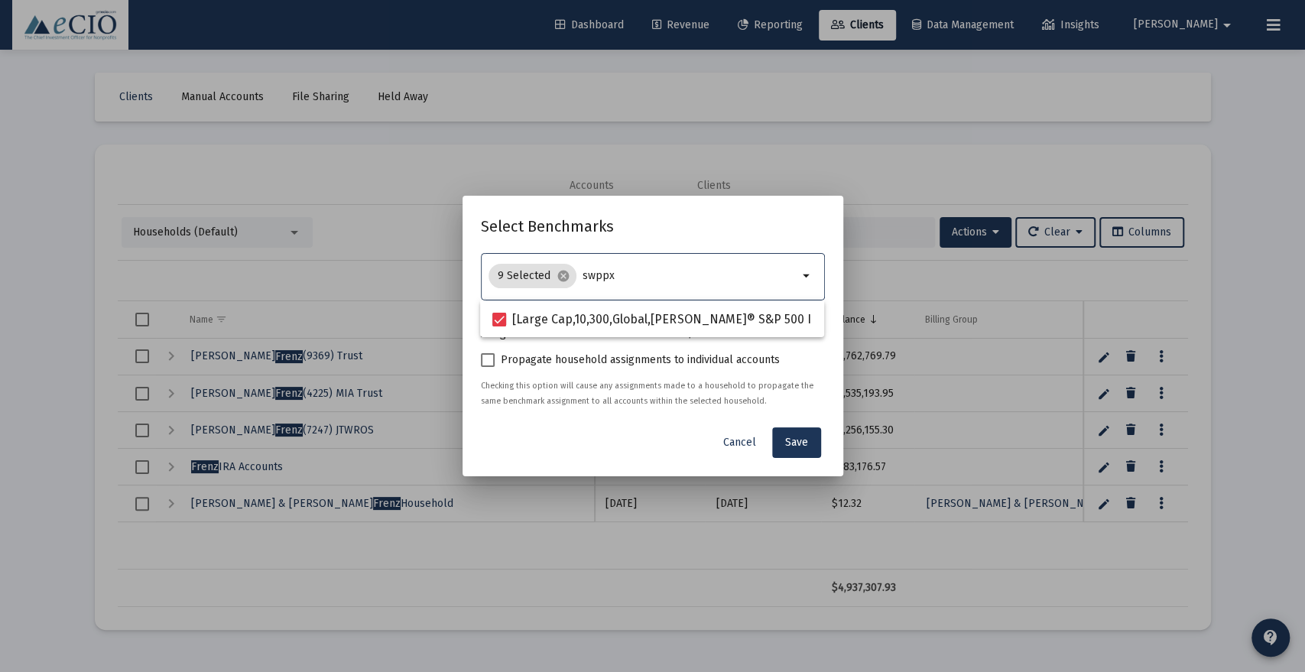
click at [644, 278] on input "swppx" at bounding box center [691, 276] width 216 height 12
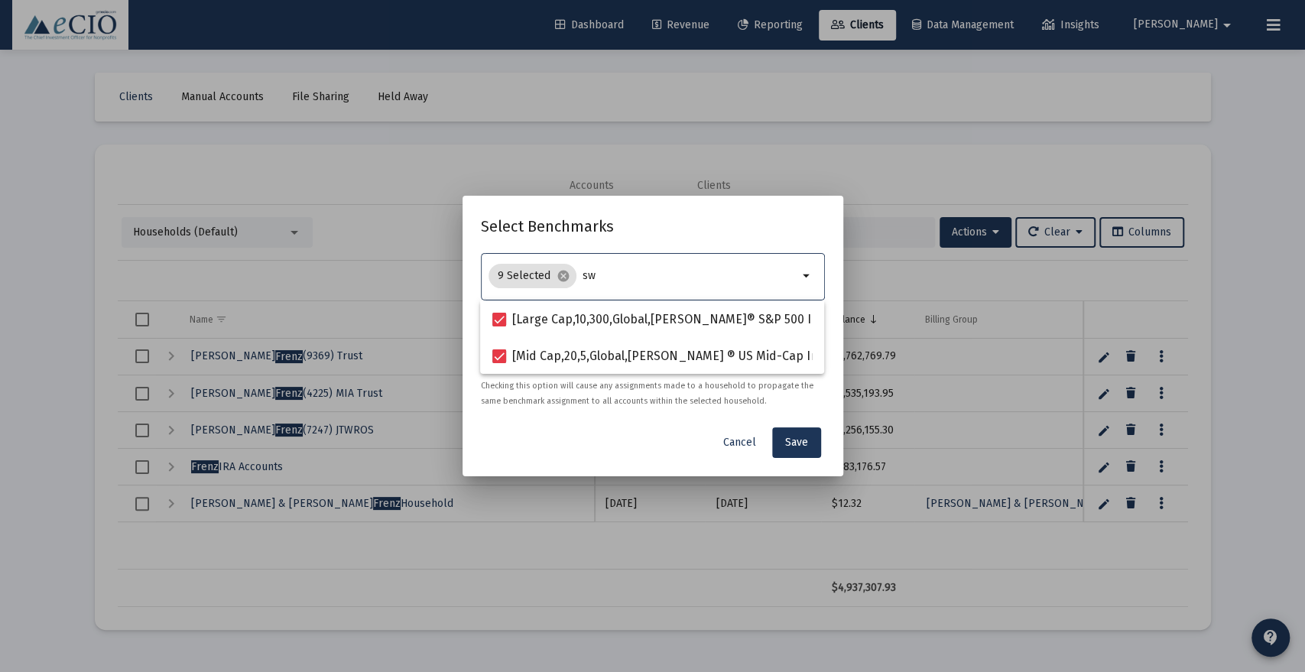
type input "s"
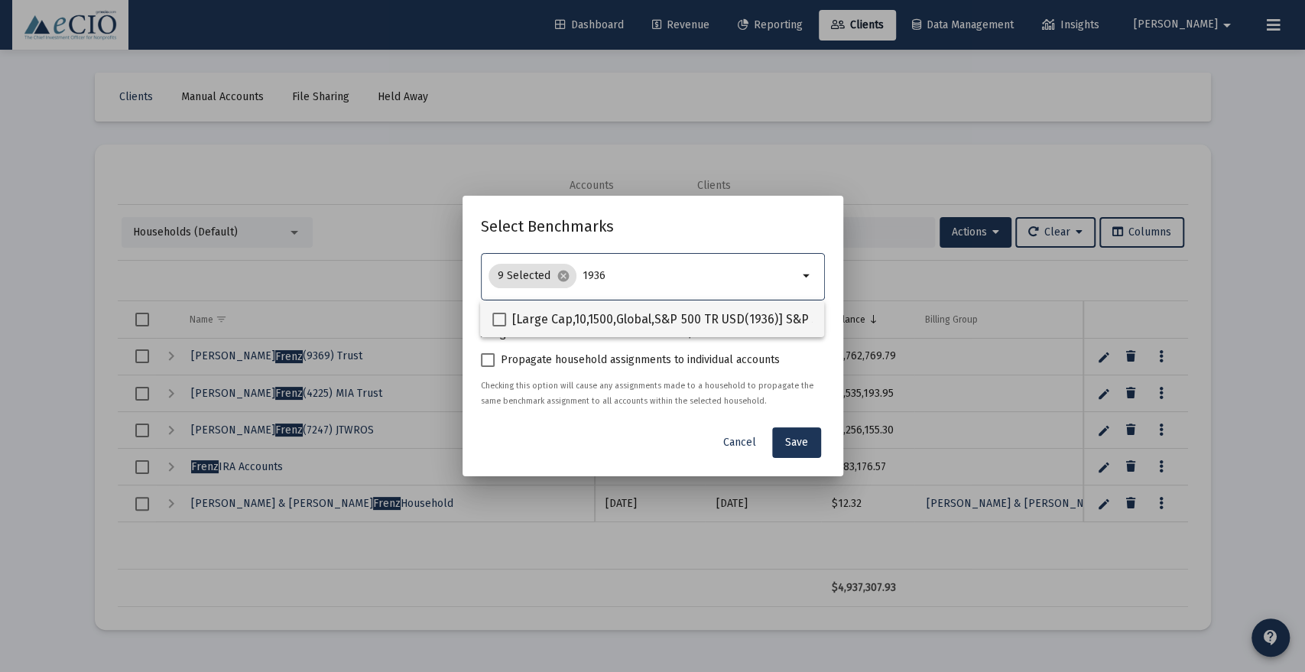
type input "1936"
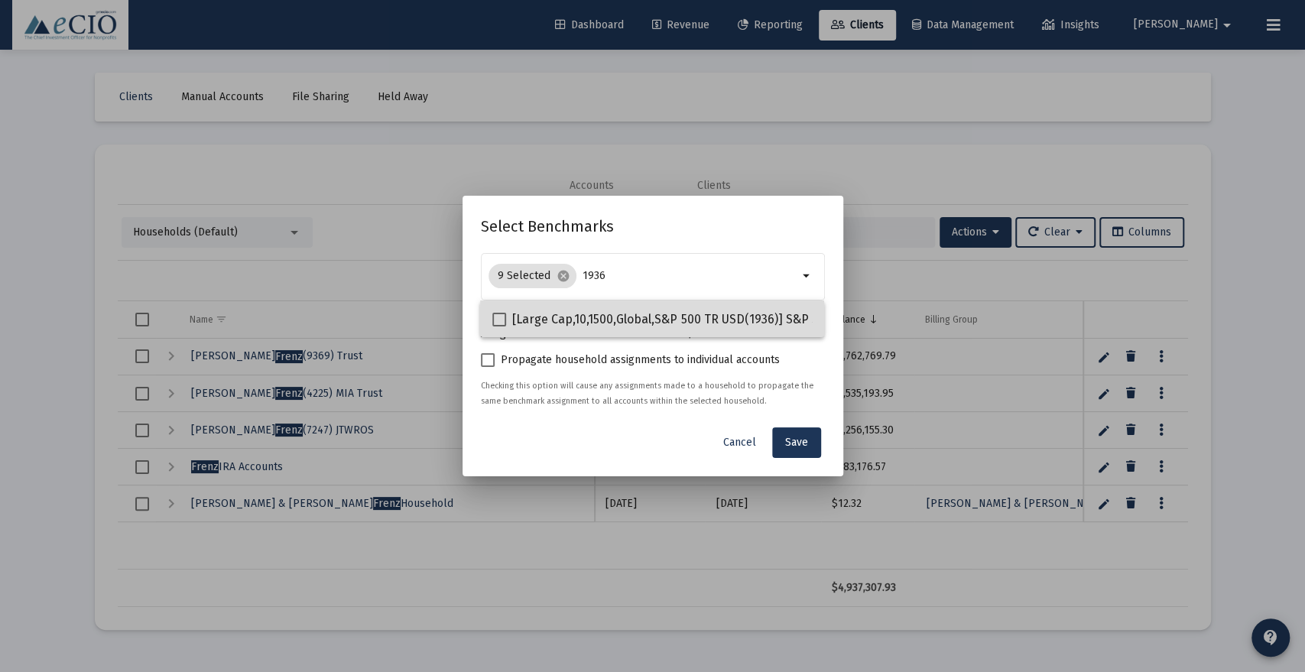
click at [638, 329] on mat-checkbox "[Large Cap,10,1500,Global,S&P 500 TR USD(1936)] S&P 500 Index" at bounding box center [679, 319] width 374 height 37
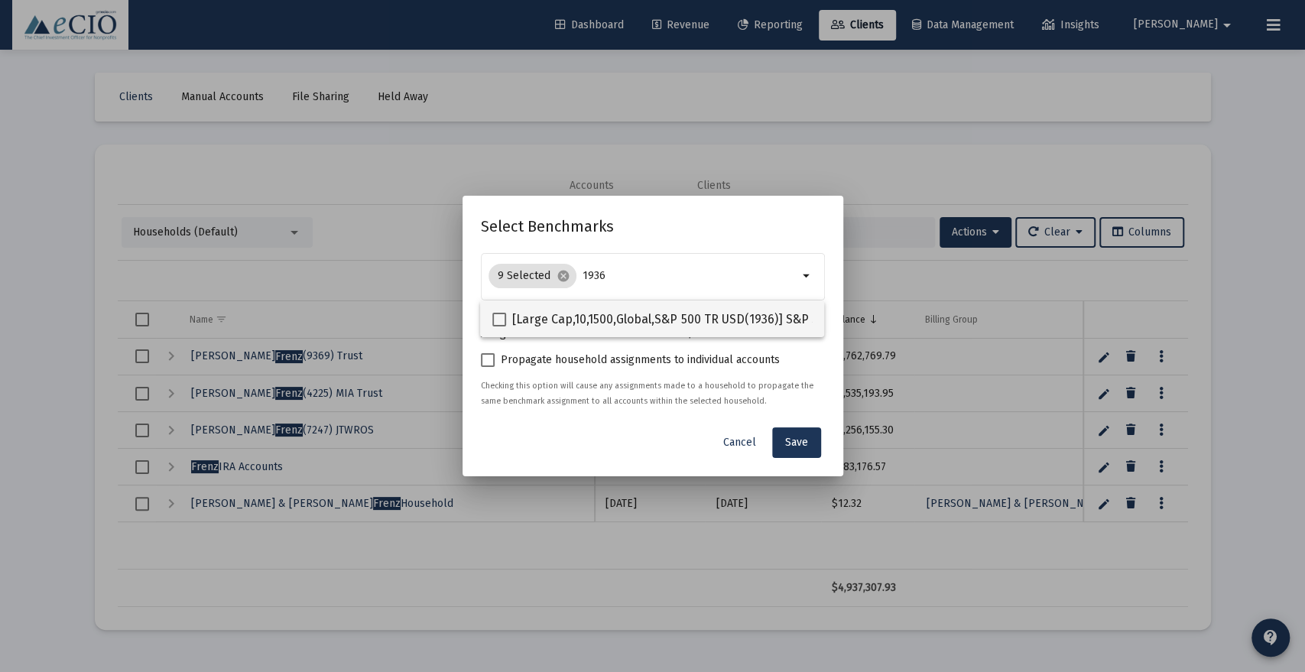
click at [638, 329] on mat-checkbox "[Large Cap,10,1500,Global,S&P 500 TR USD(1936)] S&P 500 Index" at bounding box center [679, 319] width 374 height 37
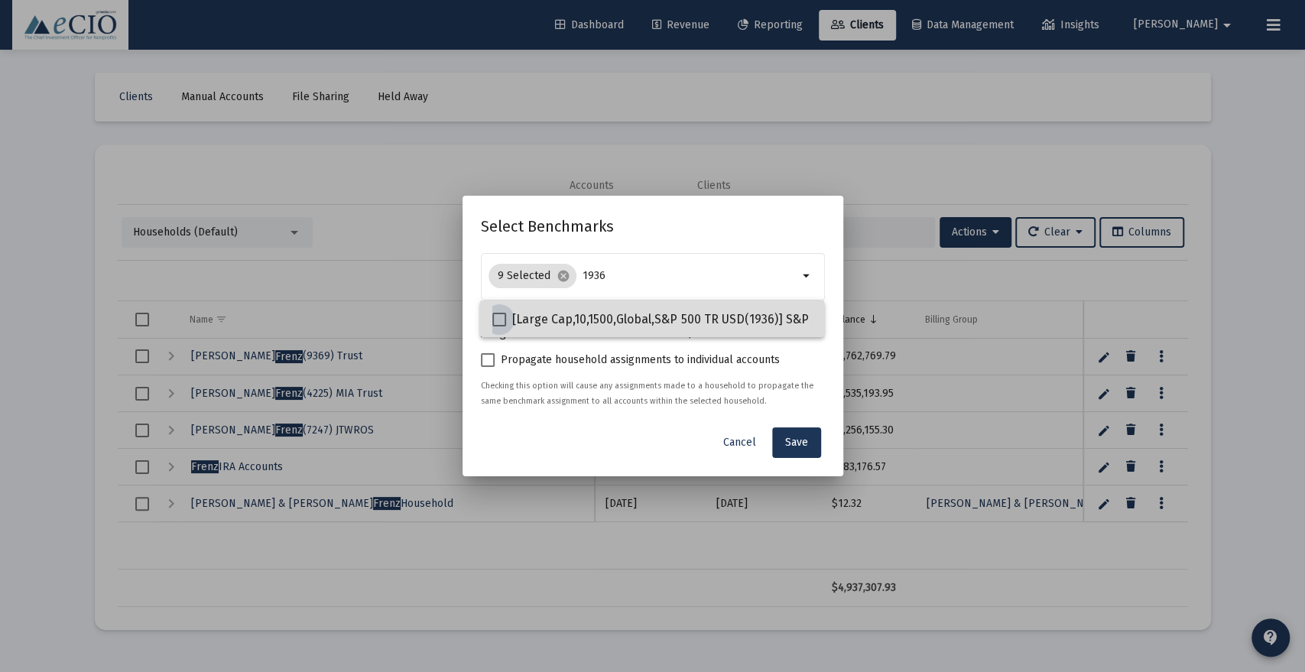
click at [639, 310] on span "[Large Cap,10,1500,Global,S&P 500 TR USD(1936)] S&P 500 Index" at bounding box center [689, 319] width 354 height 18
click at [499, 327] on input "[Large Cap,10,1500,Global,S&P 500 TR USD(1936)] S&P 500 Index" at bounding box center [499, 327] width 1 height 1
checkbox input "true"
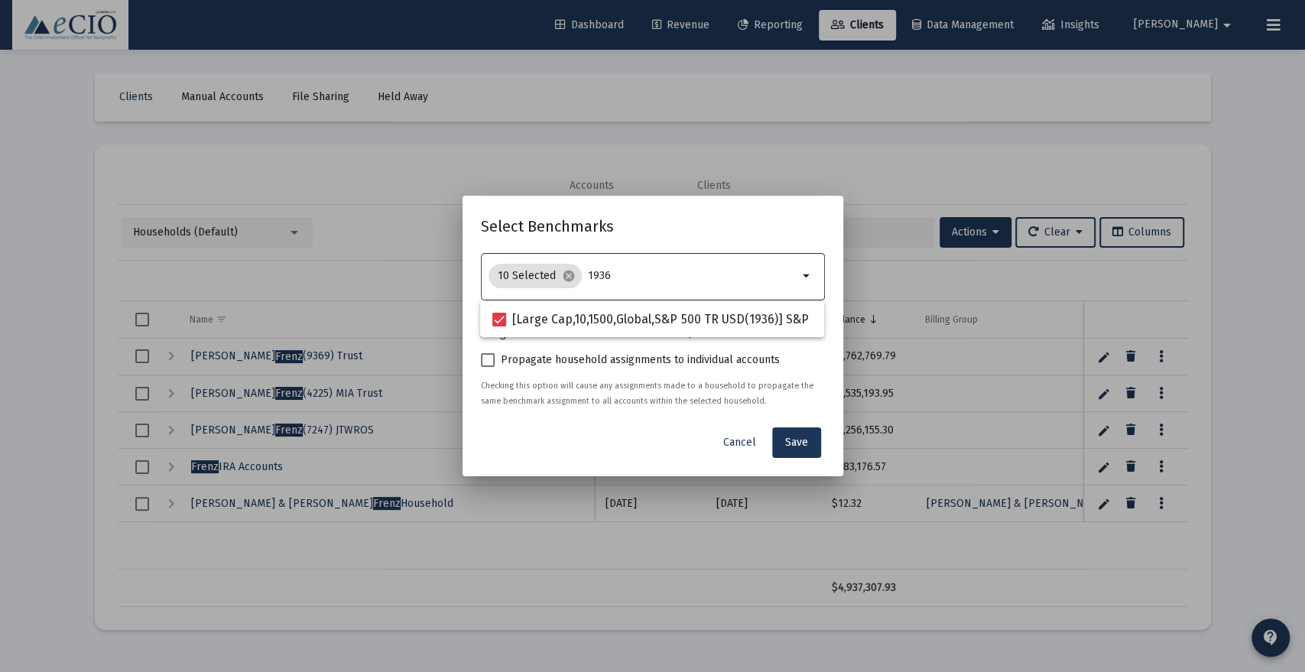
click at [642, 278] on input "1936" at bounding box center [693, 276] width 210 height 12
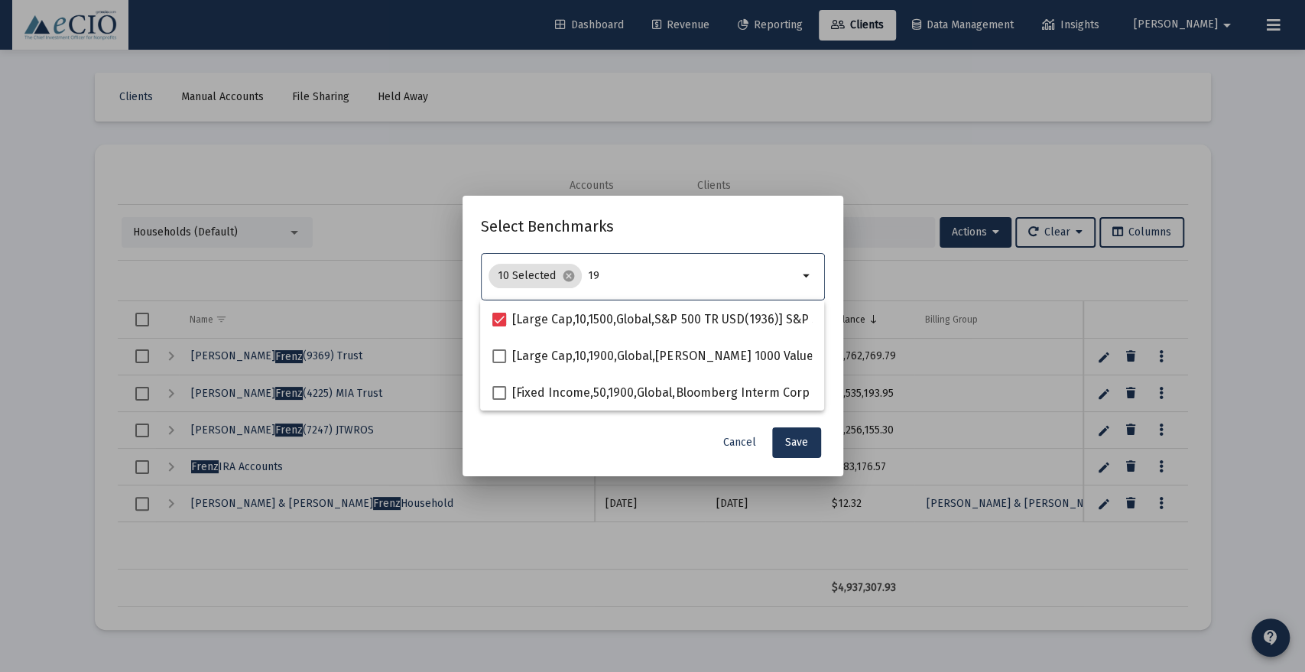
type input "1"
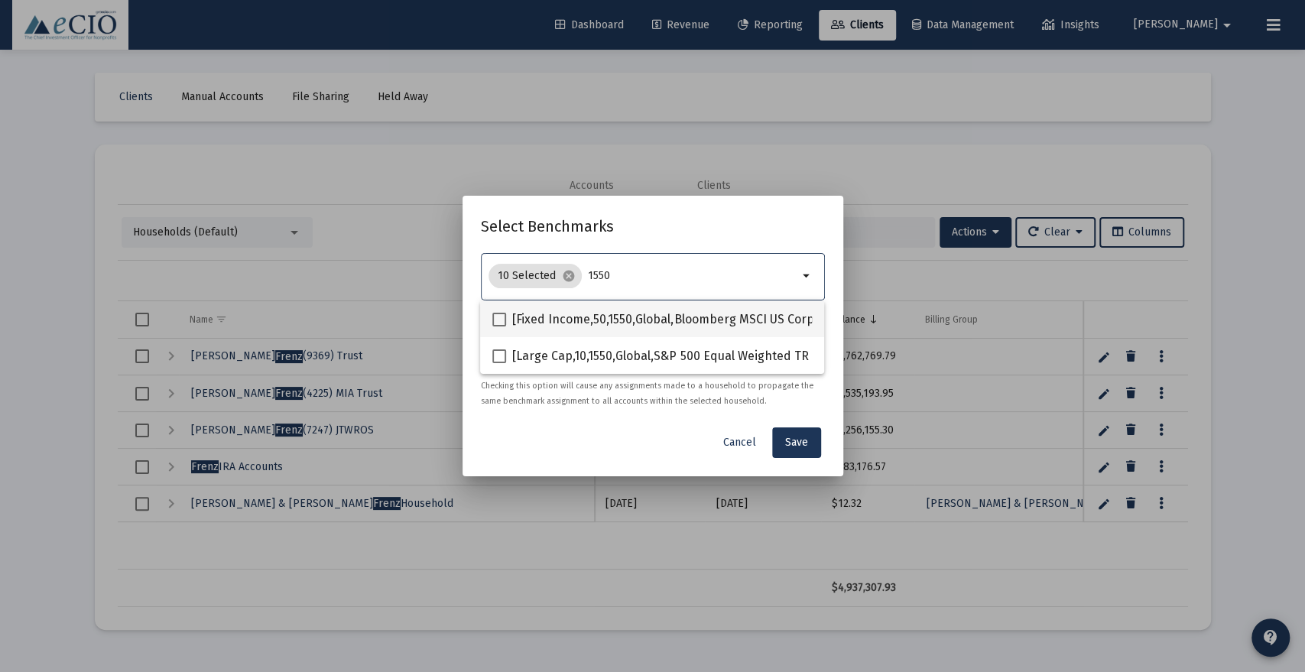
type input "1550"
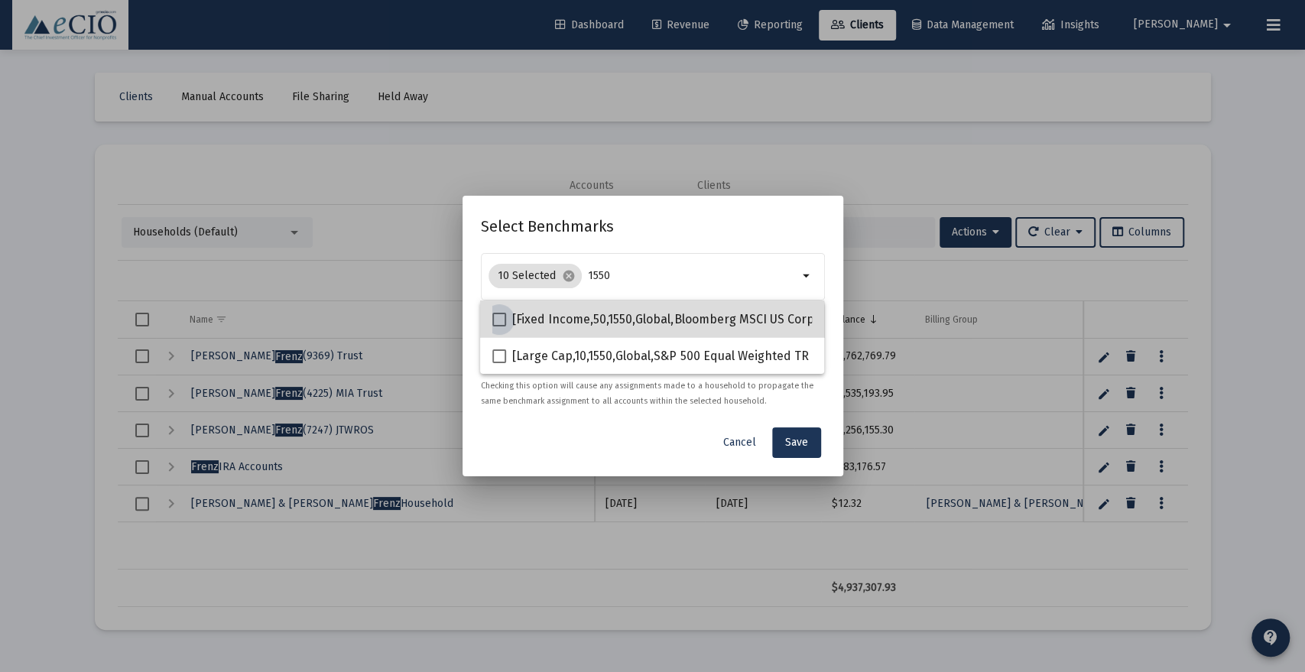
click at [625, 323] on span "[Fixed Income,50,1550,Global,Bloomberg MSCI US Corp 1-5 Yr ESG TR USD] Bloomber…" at bounding box center [834, 319] width 645 height 18
click at [499, 327] on input "[Fixed Income,50,1550,Global,Bloomberg MSCI US Corp 1-5 Yr ESG TR USD] Bloomber…" at bounding box center [499, 327] width 1 height 1
checkbox input "true"
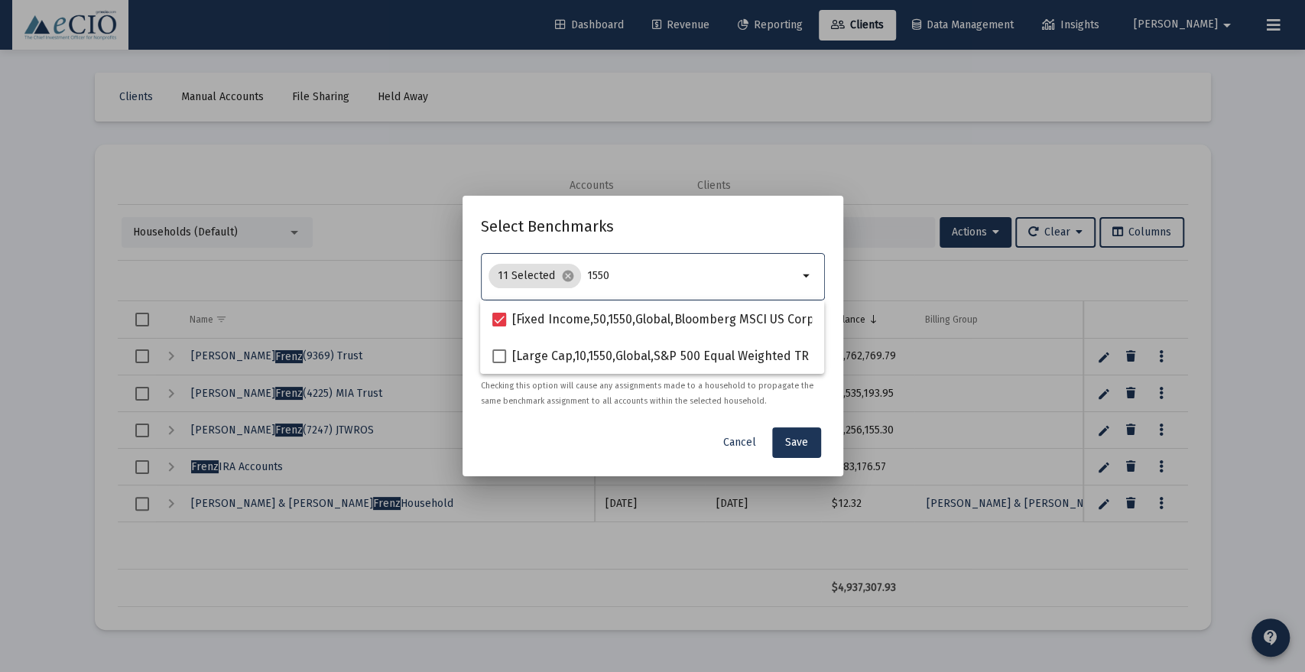
click at [636, 279] on input "1550" at bounding box center [692, 276] width 211 height 12
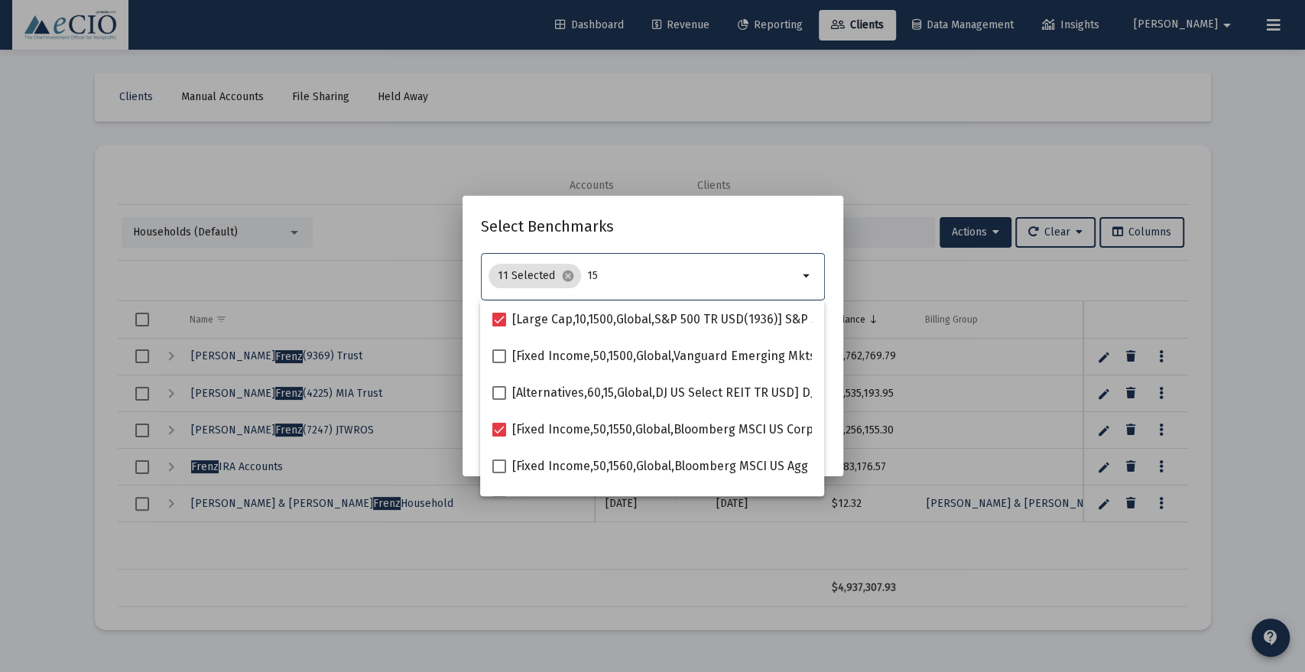
type input "1"
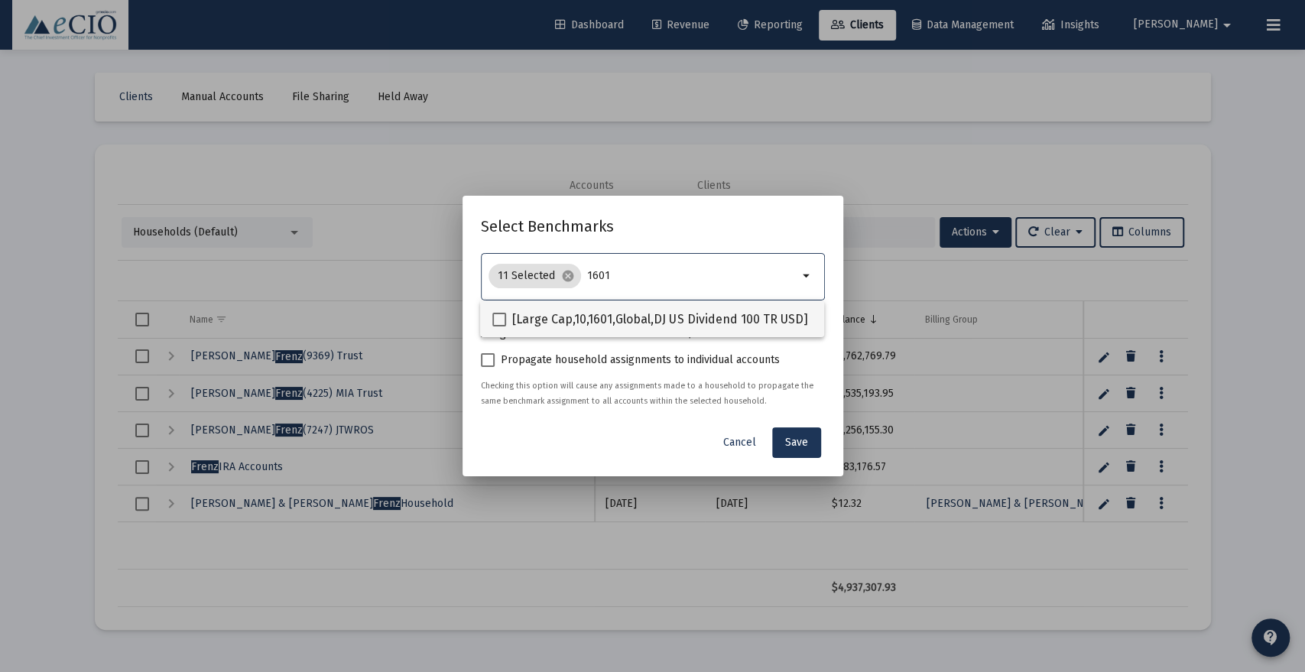
type input "1601"
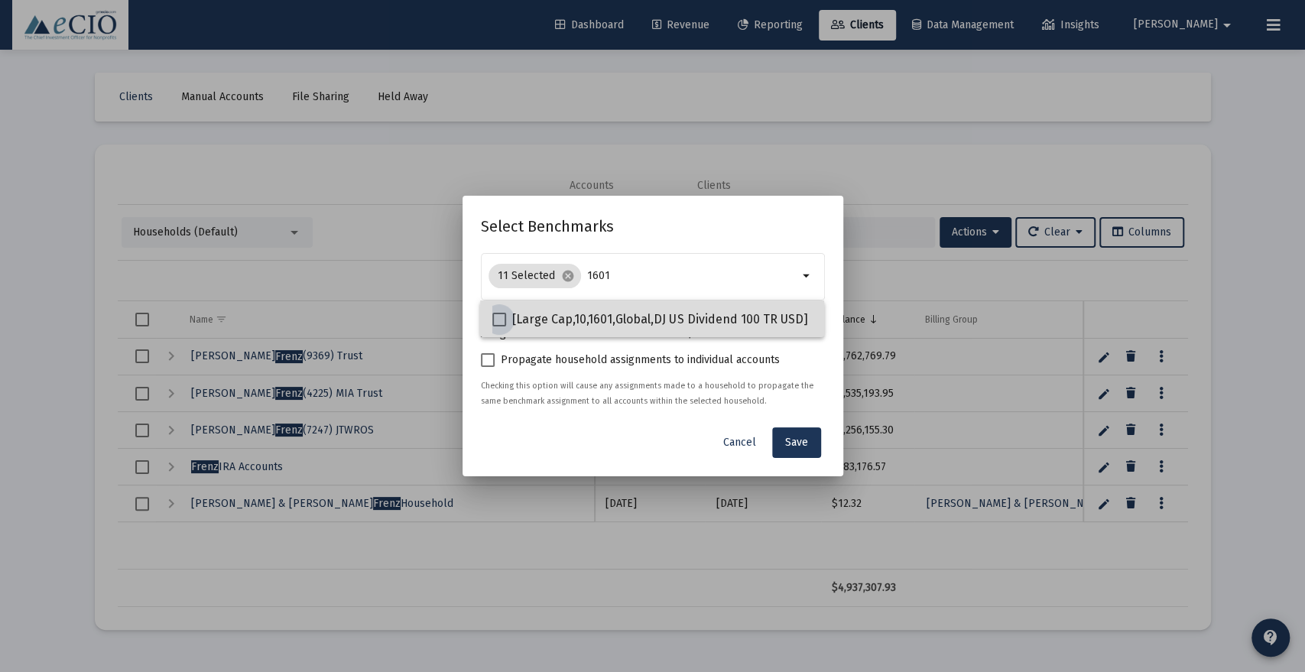
click at [635, 315] on span "[Large Cap,10,1601,Global,DJ US Dividend 100 TR USD] DJ US Dividend 100 Index" at bounding box center [731, 319] width 439 height 18
click at [499, 327] on input "[Large Cap,10,1601,Global,DJ US Dividend 100 TR USD] DJ US Dividend 100 Index" at bounding box center [499, 327] width 1 height 1
checkbox input "true"
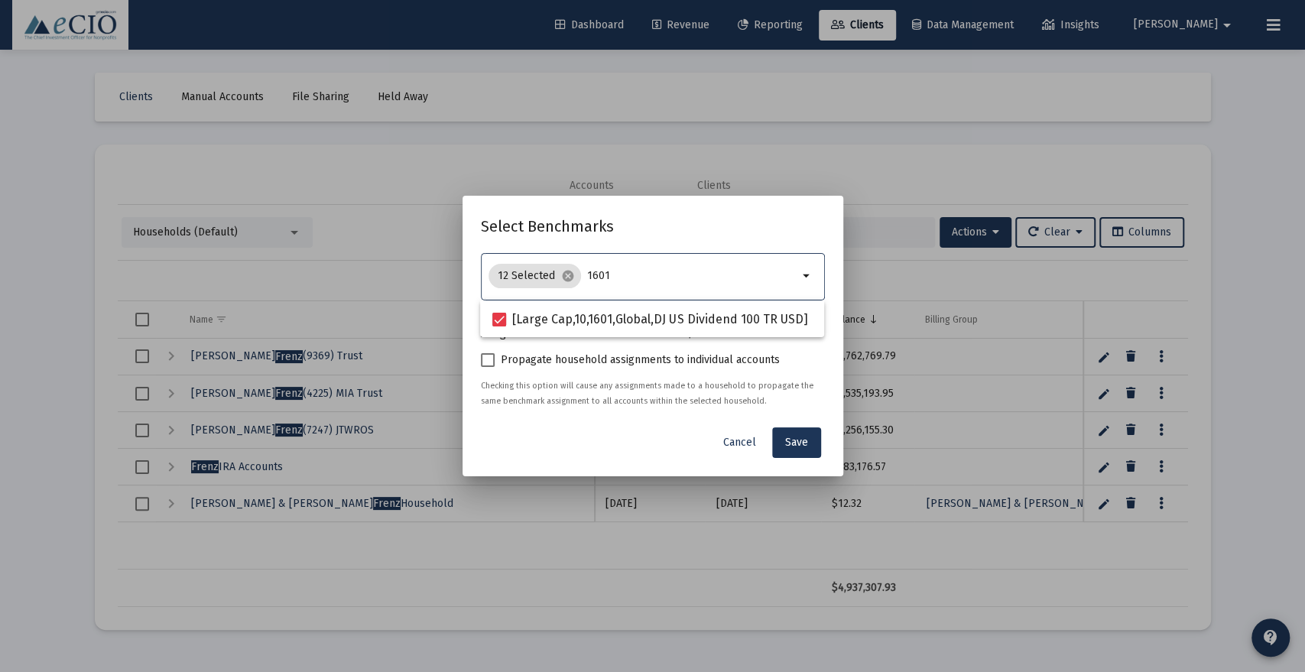
click at [671, 281] on input "1601" at bounding box center [692, 276] width 211 height 12
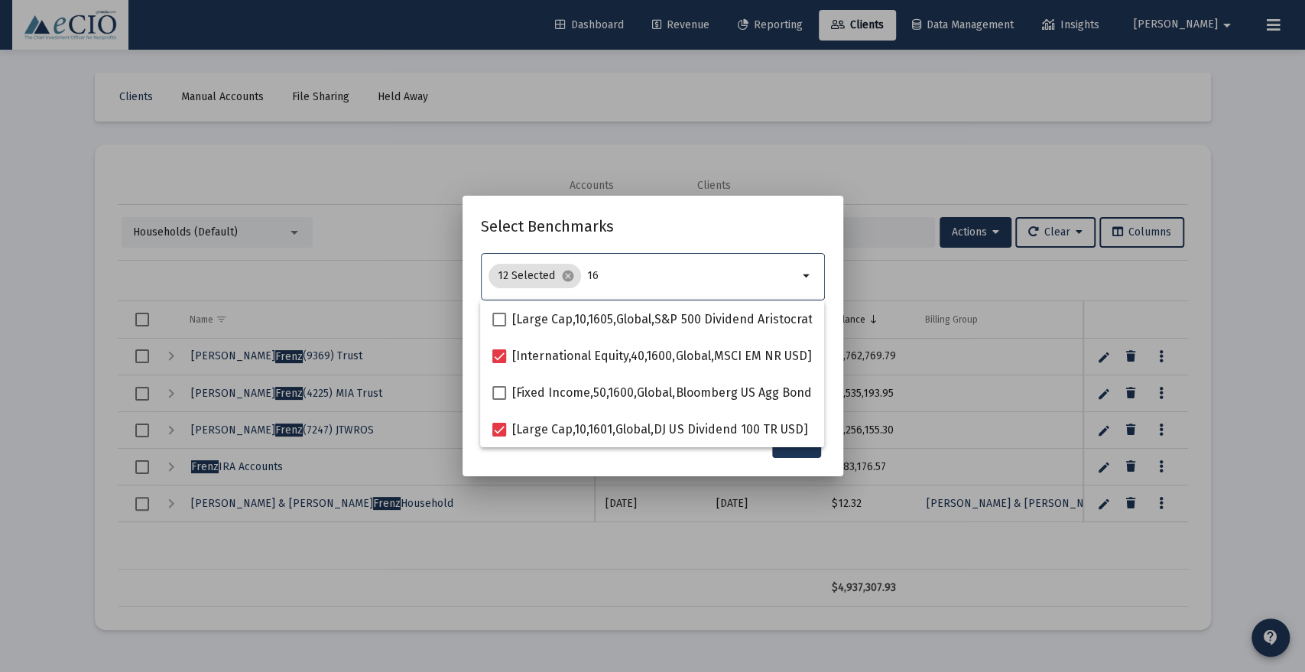
type input "1"
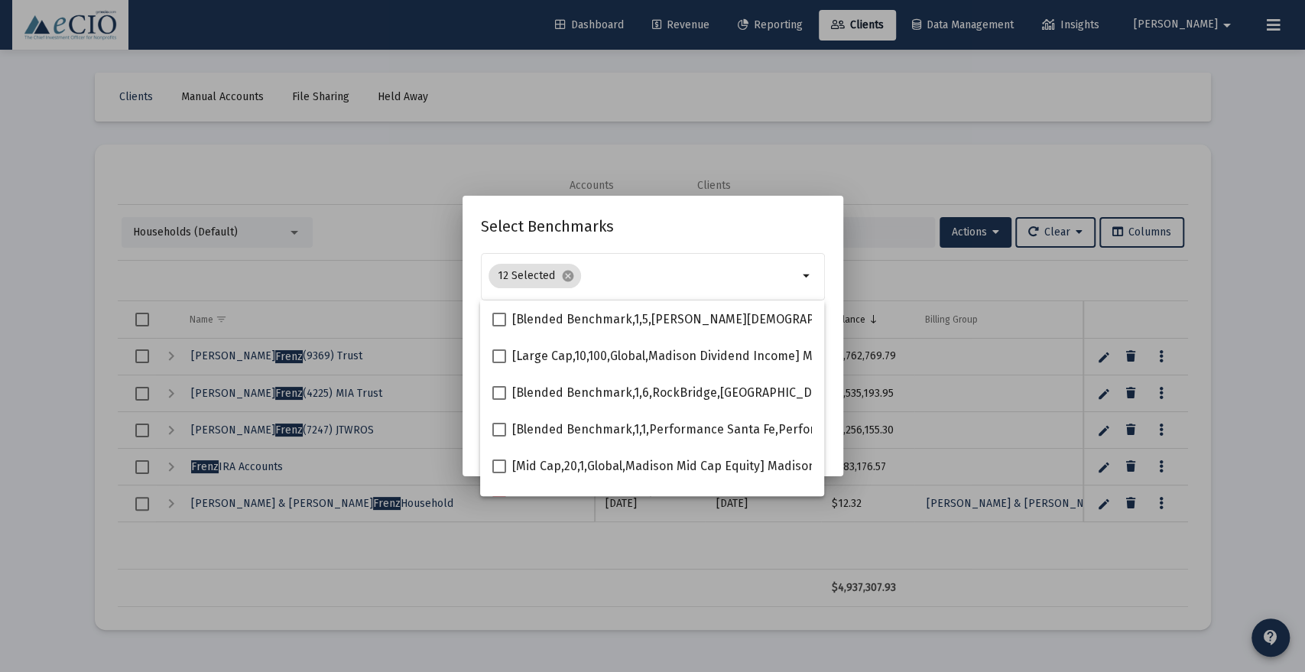
click at [686, 226] on h2 "Select Benchmarks" at bounding box center [653, 226] width 344 height 24
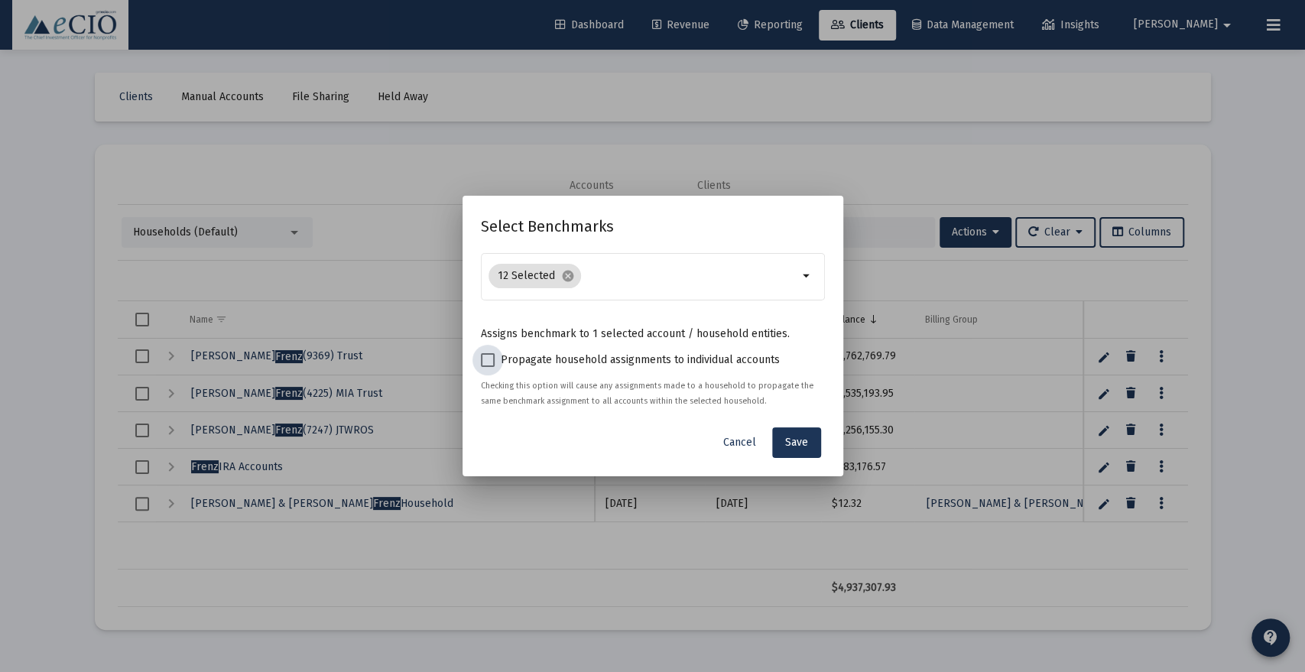
click at [485, 362] on span at bounding box center [488, 360] width 14 height 14
click at [487, 367] on input "Propagate household assignments to individual accounts" at bounding box center [487, 367] width 1 height 1
checkbox input "true"
click at [797, 441] on span "Save" at bounding box center [796, 442] width 23 height 13
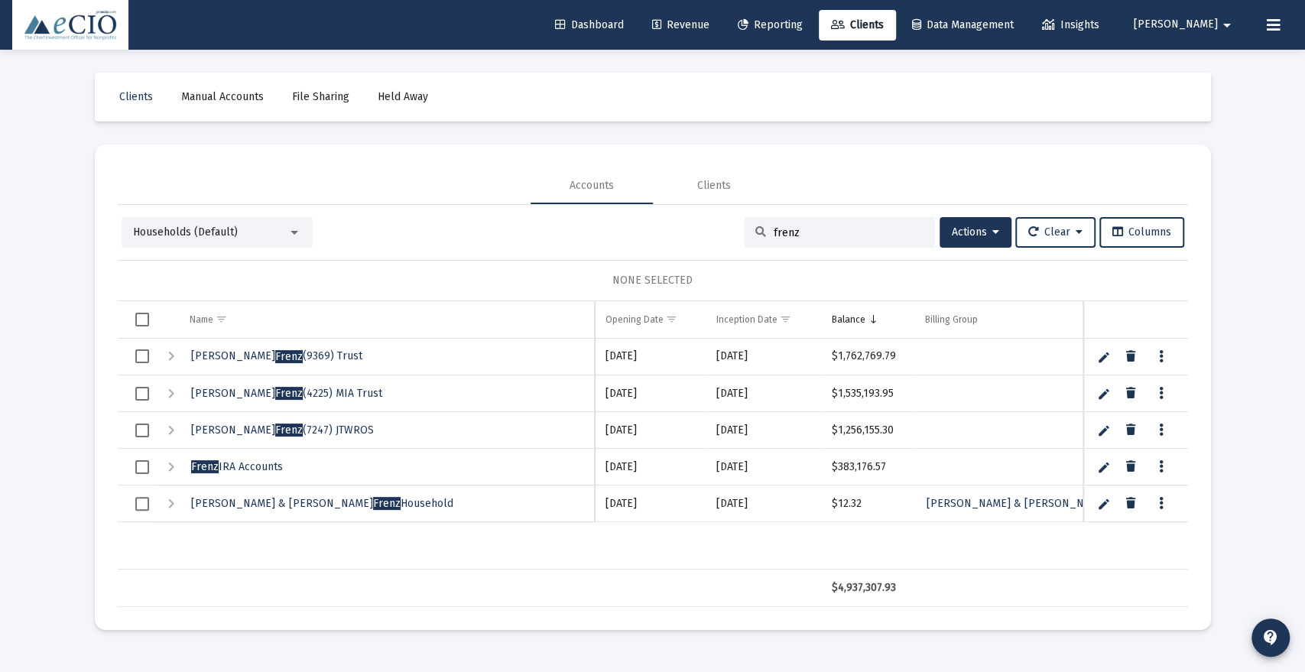
click at [173, 231] on span "Households (Default)" at bounding box center [185, 232] width 105 height 13
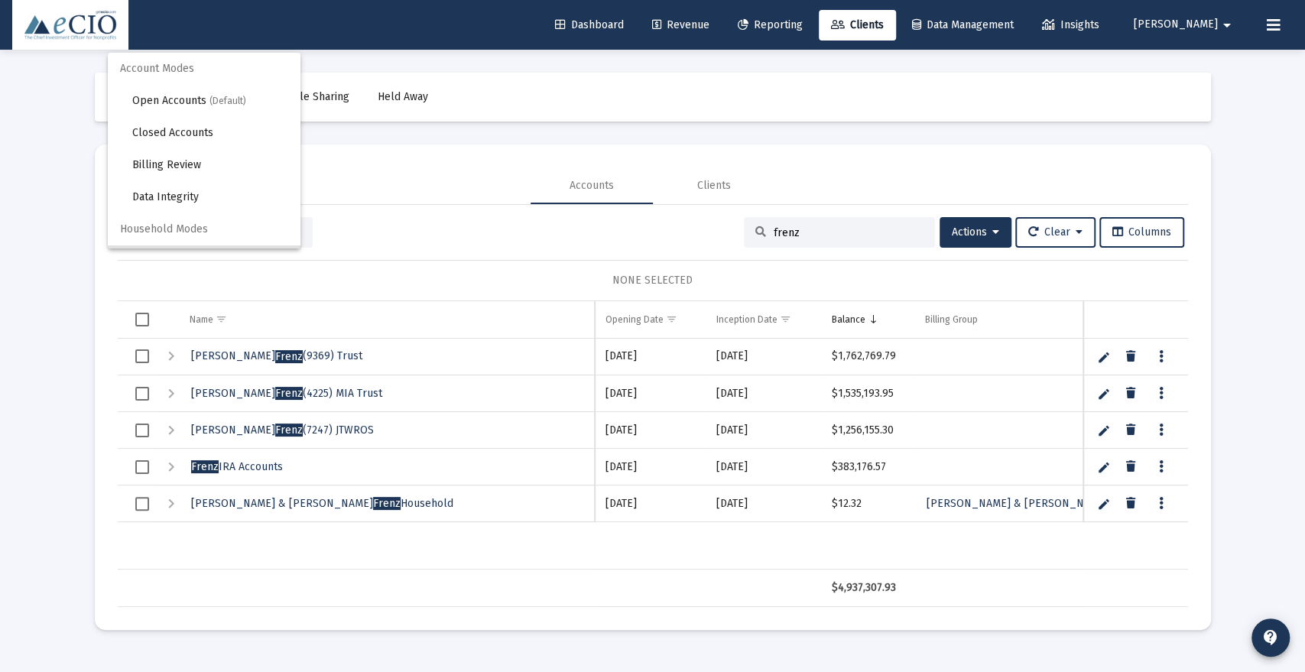
scroll to position [29, 0]
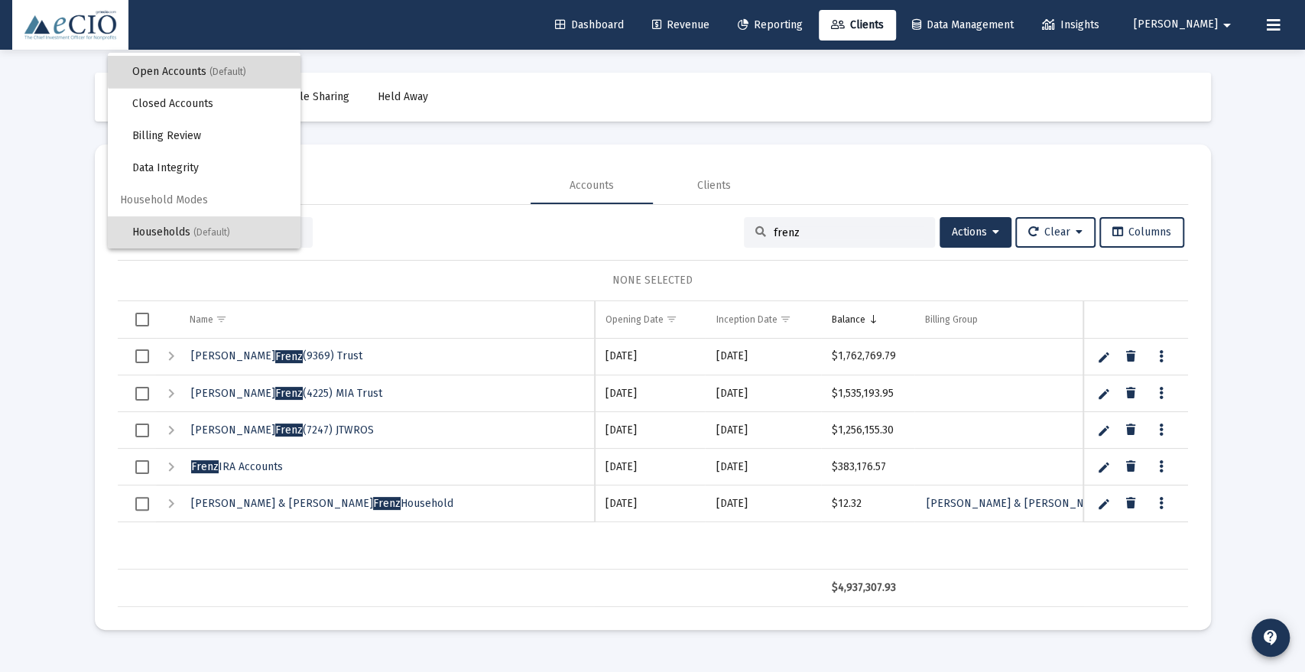
click at [209, 69] on span "Open Accounts (Default)" at bounding box center [210, 72] width 156 height 32
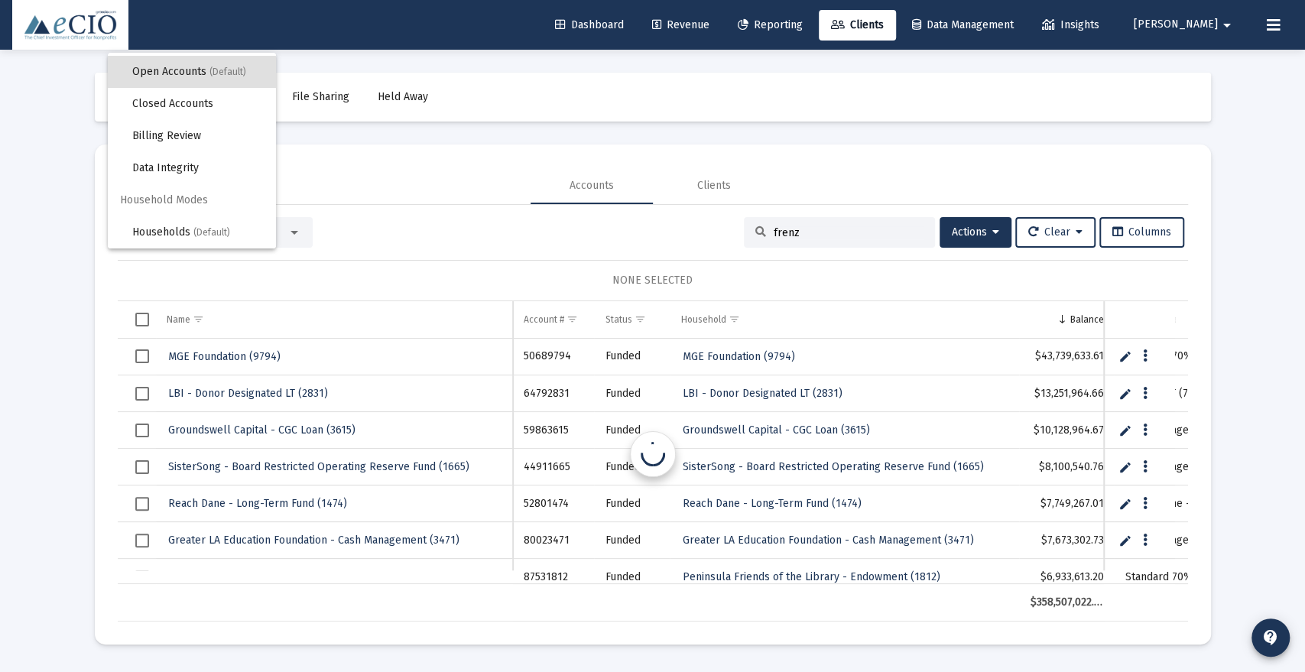
scroll to position [0, 0]
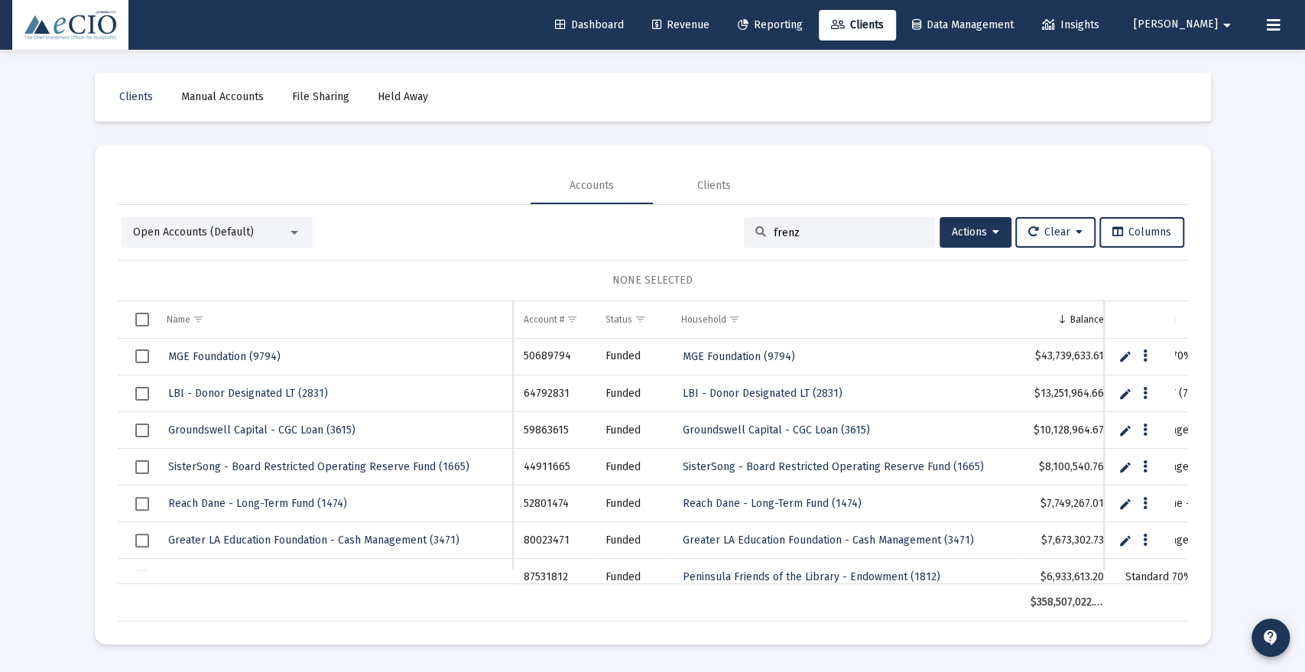
click at [816, 226] on input "frenz" at bounding box center [849, 232] width 150 height 13
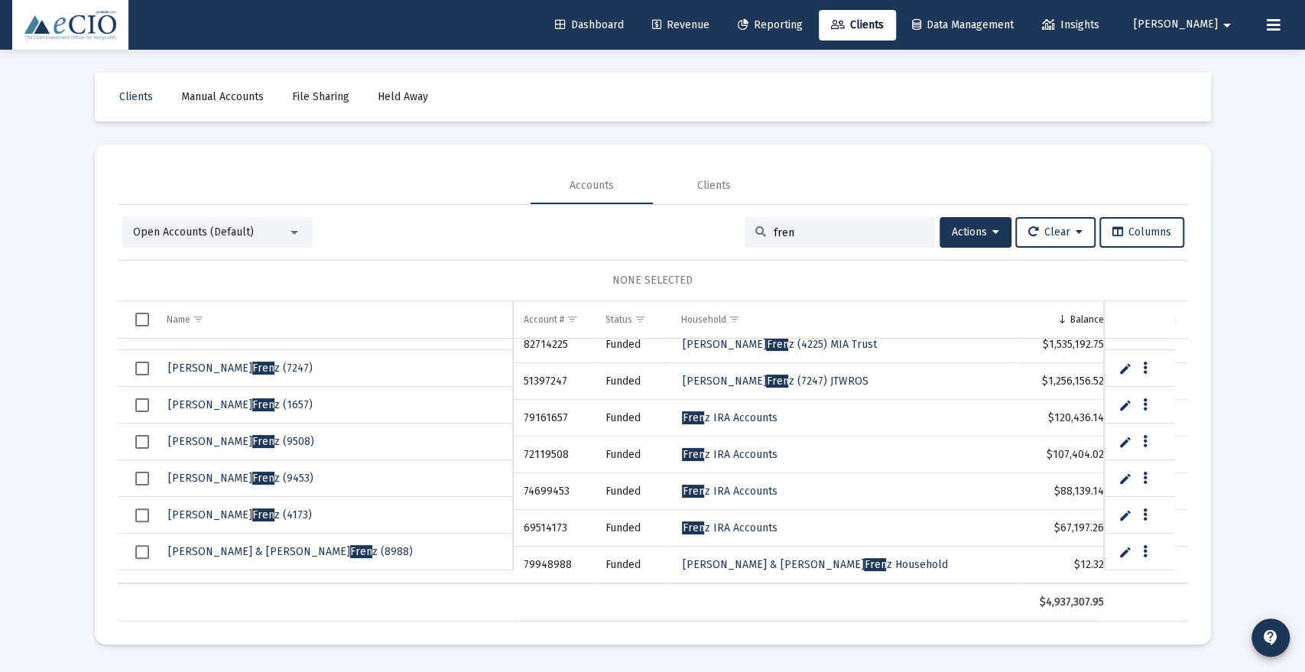
type input "fren"
